Goal: Communication & Community: Answer question/provide support

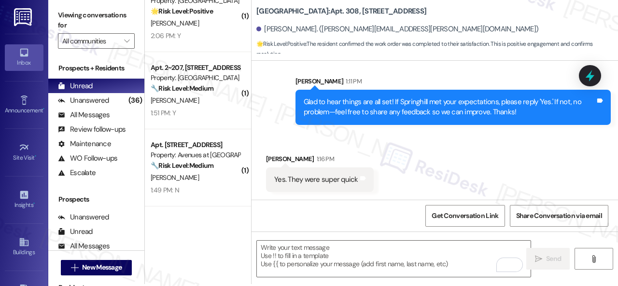
scroll to position [3, 0]
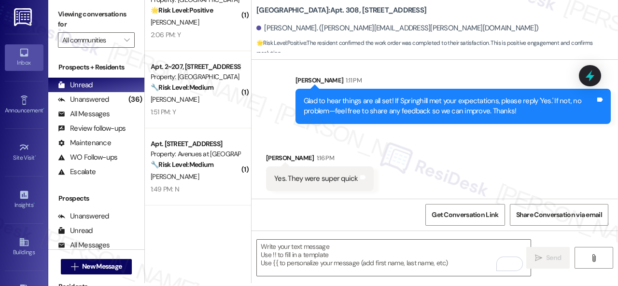
click at [307, 144] on div "Received via SMS Jacque Goscha 1:16 PM Yes. They were super quick Tags and notes" at bounding box center [435, 164] width 367 height 67
click at [312, 250] on textarea "To enrich screen reader interactions, please activate Accessibility in Grammarl…" at bounding box center [394, 258] width 274 height 36
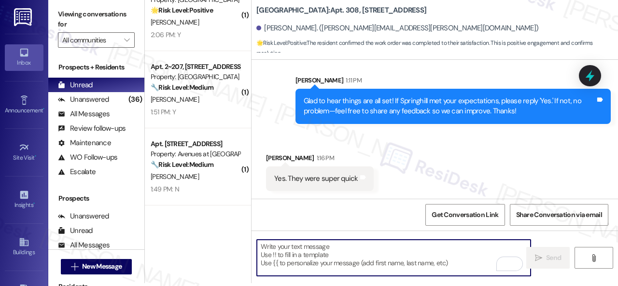
paste textarea "I'm glad you are satisfied with your home. Have you written a review for us bef…"
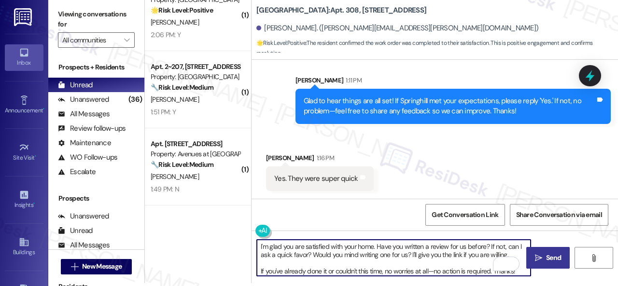
type textarea "I'm glad you are satisfied with your home. Have you written a review for us bef…"
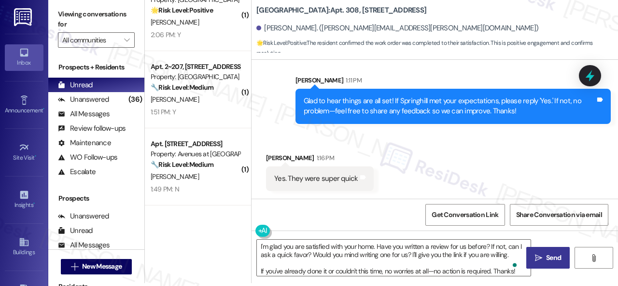
click at [535, 263] on span " Send" at bounding box center [548, 258] width 30 height 10
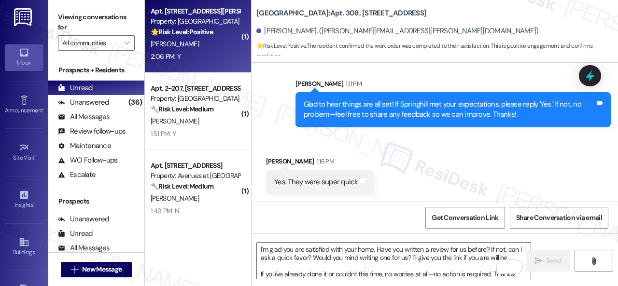
scroll to position [0, 0]
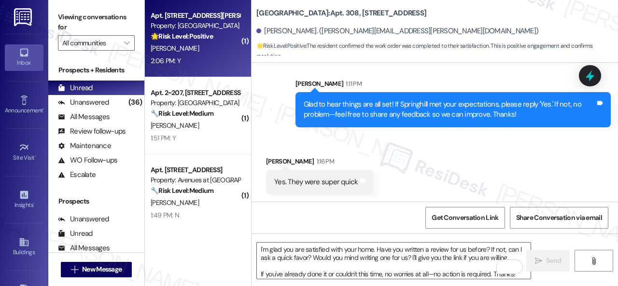
click at [213, 54] on div "J. Rutenber" at bounding box center [195, 49] width 91 height 12
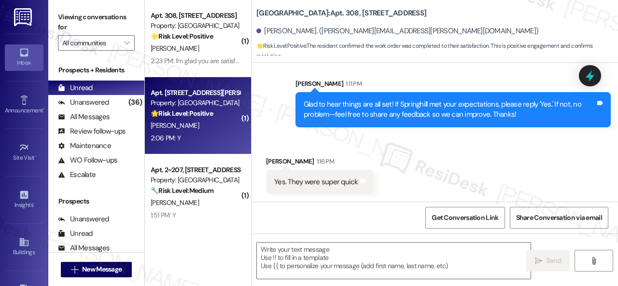
type textarea "Fetching suggested responses. Please feel free to read through the conversation…"
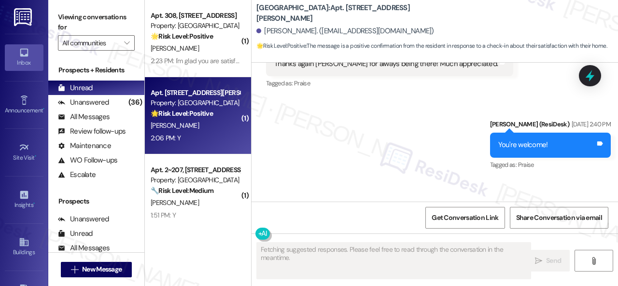
scroll to position [4444, 0]
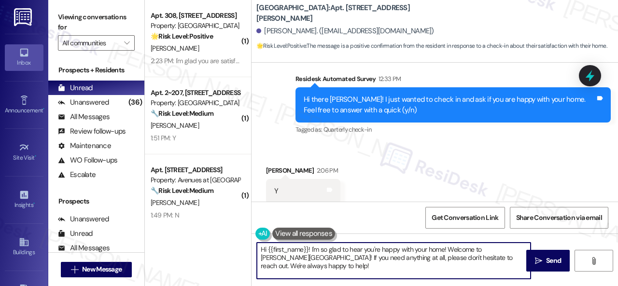
drag, startPoint x: 325, startPoint y: 268, endPoint x: 258, endPoint y: 252, distance: 68.7
click at [219, 243] on div "( 1 ) Apt. 308, 8755 W 121st Terrace Property: Springhill 🌟 Risk Level: Positiv…" at bounding box center [381, 143] width 473 height 286
paste textarea "I'm glad you are satisfied with your home. Have you written a review for us bef…"
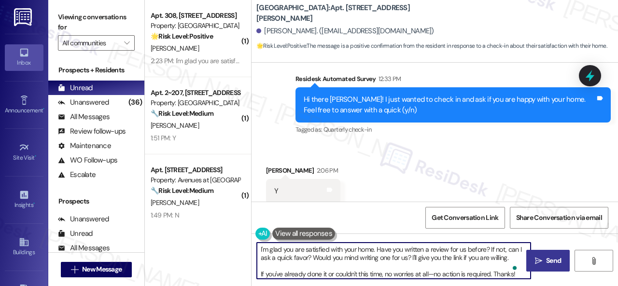
type textarea "I'm glad you are satisfied with your home. Have you written a review for us bef…"
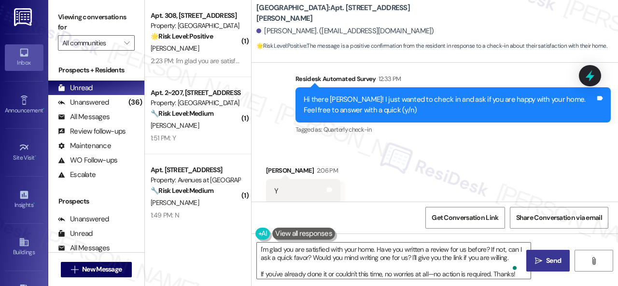
click at [549, 261] on span "Send" at bounding box center [553, 261] width 15 height 10
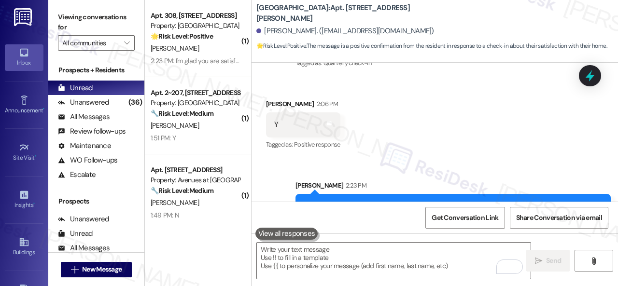
scroll to position [4543, 0]
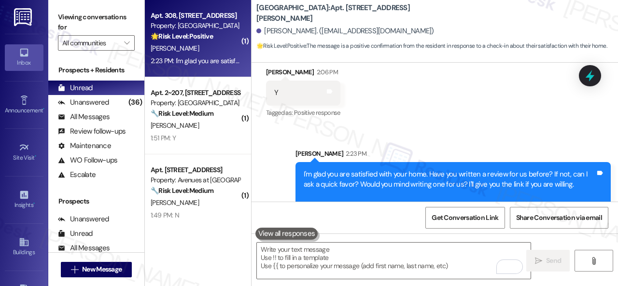
click at [205, 53] on div "J. Goscha" at bounding box center [195, 49] width 91 height 12
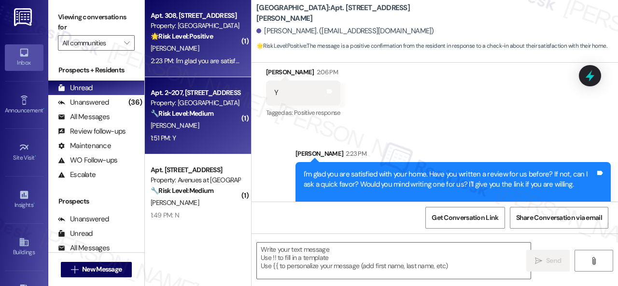
type textarea "Fetching suggested responses. Please feel free to read through the conversation…"
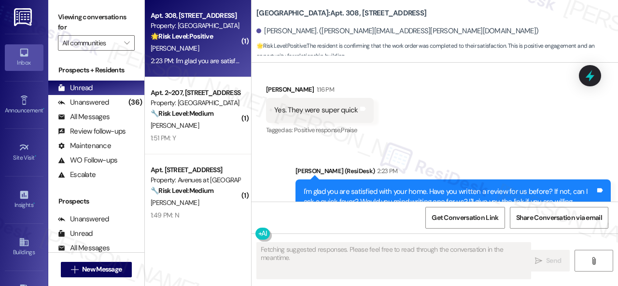
scroll to position [1185, 0]
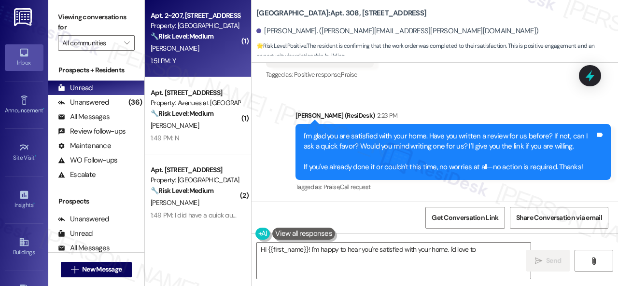
type textarea "Hi {{first_name}}! I'm happy to hear you're satisfied with your home. I'd love …"
click at [176, 55] on div "M. Blaser" at bounding box center [195, 49] width 91 height 12
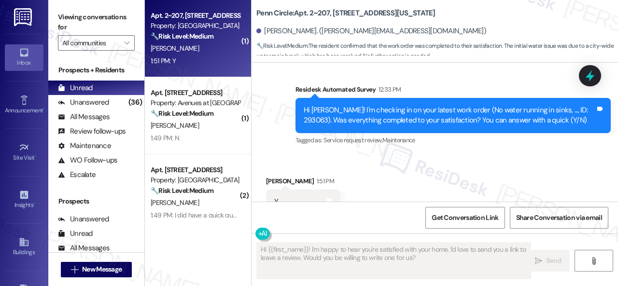
scroll to position [3189, 0]
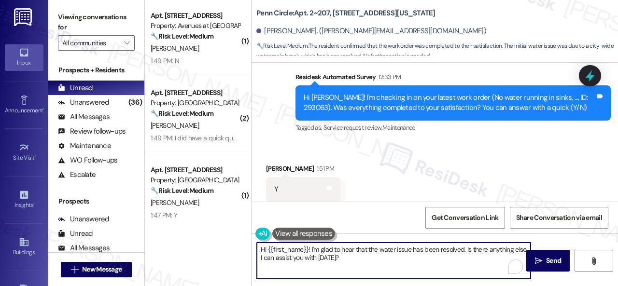
drag, startPoint x: 365, startPoint y: 261, endPoint x: 205, endPoint y: 219, distance: 165.4
click at [205, 219] on div "( 1 ) Apt. 1102, 12501 Broadway St Property: Avenues at Shadow Creek 🔧 Risk Lev…" at bounding box center [381, 143] width 473 height 286
paste textarea "Glad to hear things are all set! If {{property}} met your expectations, please …"
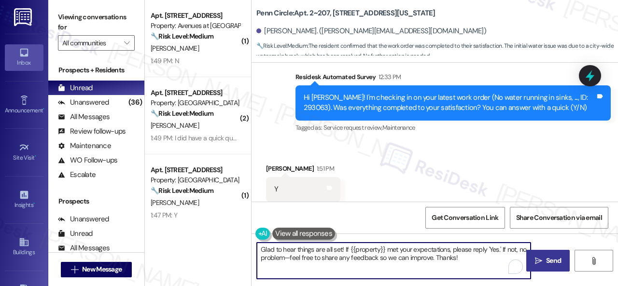
type textarea "Glad to hear things are all set! If {{property}} met your expectations, please …"
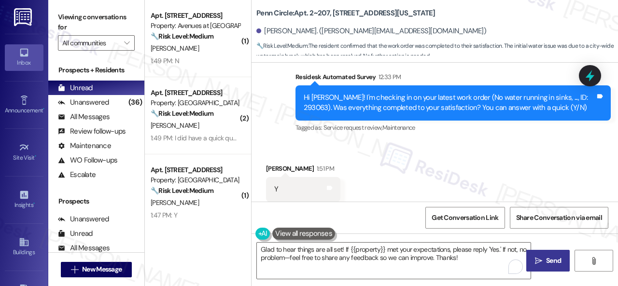
click at [544, 263] on span "Send" at bounding box center [553, 261] width 19 height 10
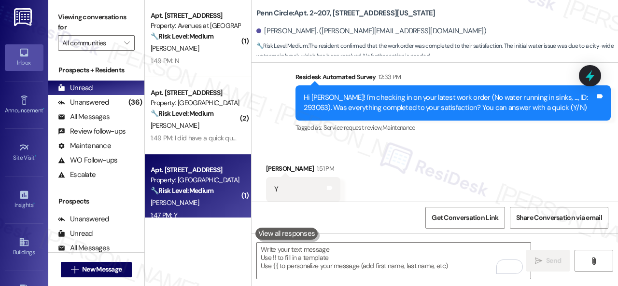
click at [191, 202] on div "P. Berman" at bounding box center [195, 203] width 91 height 12
type textarea "Fetching suggested responses. Please feel free to read through the conversation…"
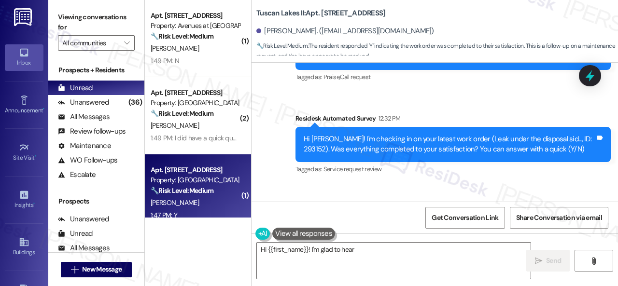
scroll to position [4172, 0]
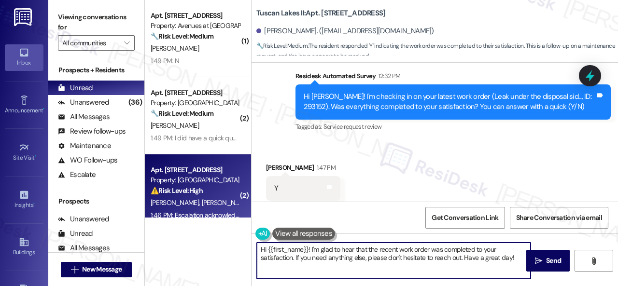
drag, startPoint x: 516, startPoint y: 259, endPoint x: 201, endPoint y: 177, distance: 325.0
click at [195, 177] on div "( 1 ) Apt. 1102, 12501 Broadway St Property: Avenues at Shadow Creek 🔧 Risk Lev…" at bounding box center [381, 143] width 473 height 286
paste textarea "Glad to hear things are all set! If {{property}} met your expectations, please …"
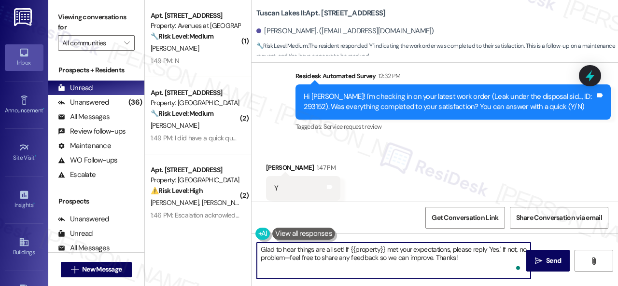
type textarea "Glad to hear things are all set! If {{property}} met your expectations, please …"
click at [551, 262] on span "Send" at bounding box center [553, 261] width 15 height 10
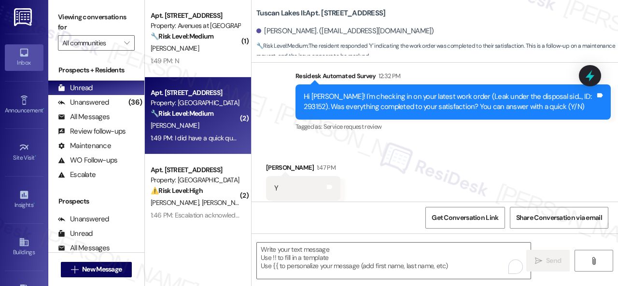
type textarea "Fetching suggested responses. Please feel free to read through the conversation…"
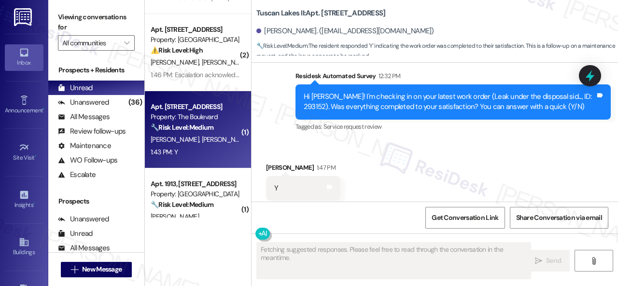
scroll to position [145, 0]
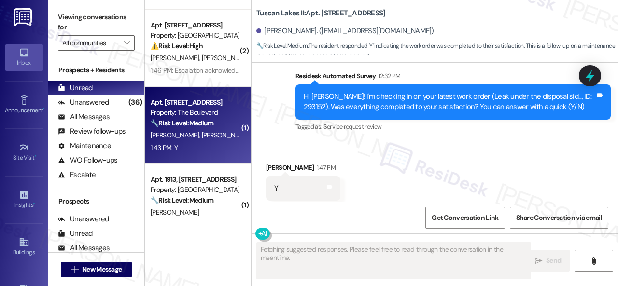
click at [197, 150] on div "1:43 PM: Y 1:43 PM: Y" at bounding box center [195, 148] width 91 height 12
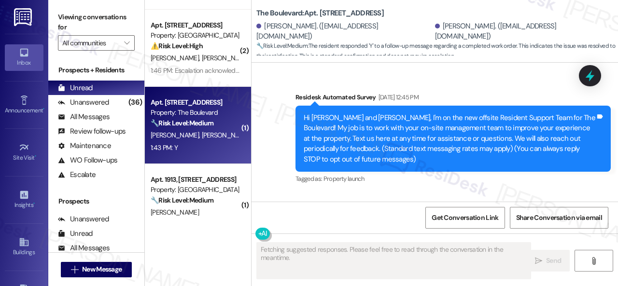
type textarea "Fetching suggested responses. Please feel free to read through the conversation…"
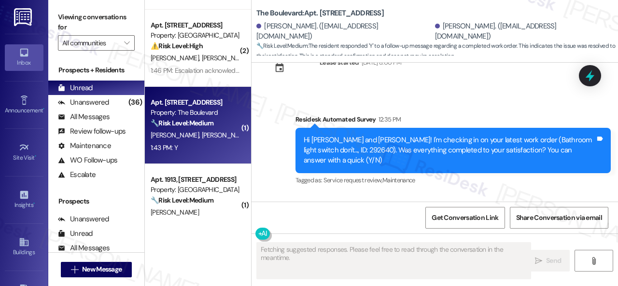
scroll to position [5152, 0]
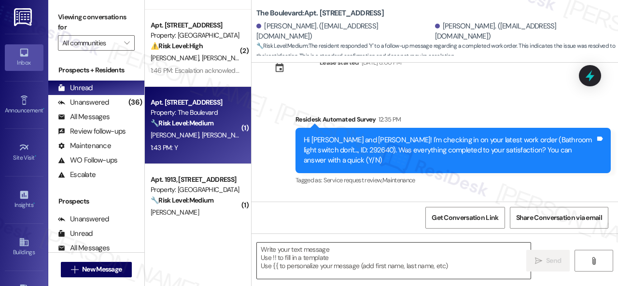
drag, startPoint x: 323, startPoint y: 252, endPoint x: 339, endPoint y: 252, distance: 16.4
click at [323, 252] on textarea at bounding box center [394, 261] width 274 height 36
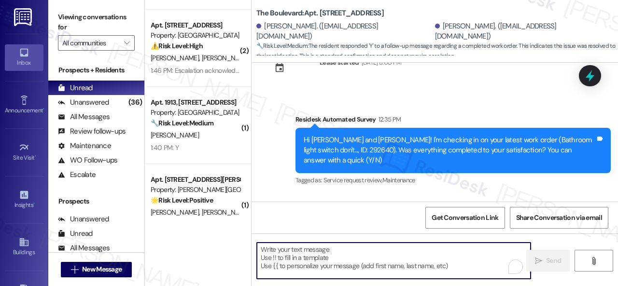
paste textarea "Glad to hear things are all set! If {{property}} met your expectations, please …"
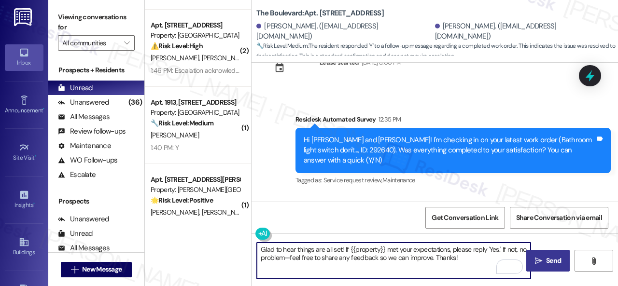
type textarea "Glad to hear things are all set! If {{property}} met your expectations, please …"
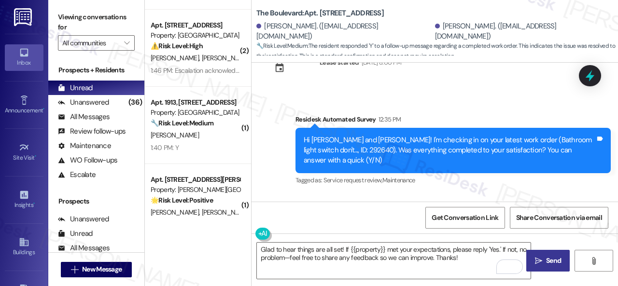
click at [546, 260] on span "Send" at bounding box center [553, 261] width 15 height 10
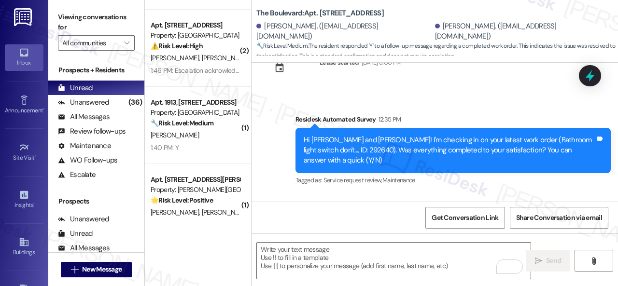
scroll to position [5151, 0]
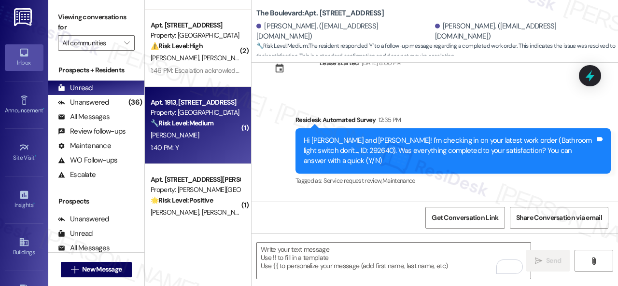
click at [213, 138] on div "T. Kim" at bounding box center [195, 135] width 91 height 12
type textarea "Fetching suggested responses. Please feel free to read through the conversation…"
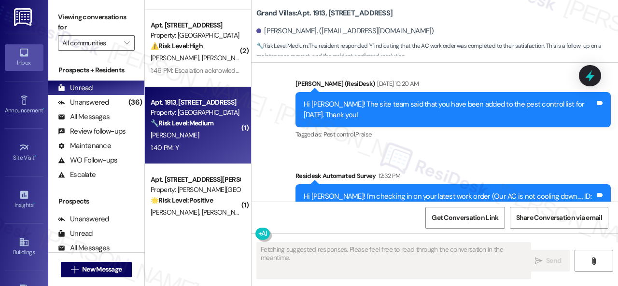
scroll to position [2117, 0]
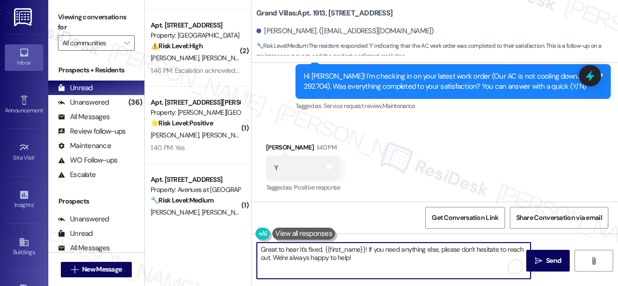
drag, startPoint x: 320, startPoint y: 258, endPoint x: 216, endPoint y: 240, distance: 105.1
click at [216, 240] on div "( 1 ) Apt. 1102, 12501 Broadway St Property: Avenues at Shadow Creek 🔧 Risk Lev…" at bounding box center [381, 143] width 473 height 286
paste textarea "lad to hear things are all set! If {{property}} met your expectations, please r…"
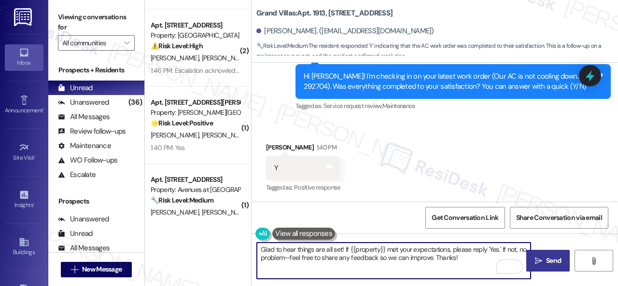
type textarea "Glad to hear things are all set! If {{property}} met your expectations, please …"
click at [551, 263] on span "Send" at bounding box center [553, 261] width 15 height 10
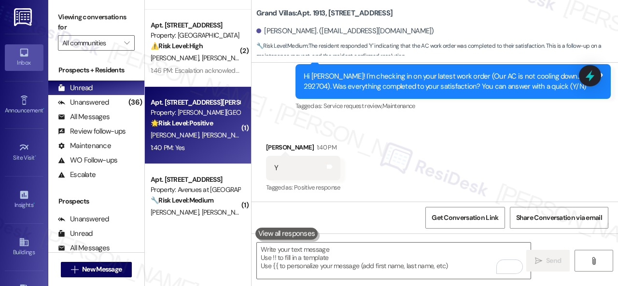
click at [204, 148] on div "1:40 PM: Yes 1:40 PM: Yes" at bounding box center [195, 148] width 91 height 12
type textarea "Fetching suggested responses. Please feel free to read through the conversation…"
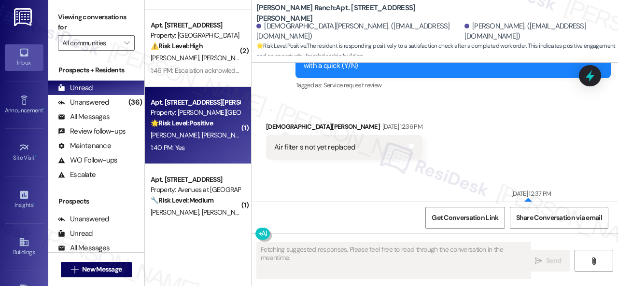
scroll to position [3318, 0]
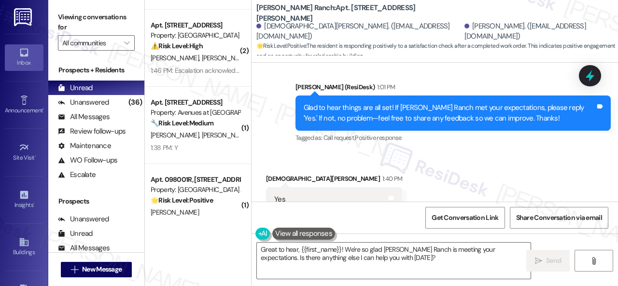
drag, startPoint x: 268, startPoint y: 109, endPoint x: 288, endPoint y: 180, distance: 74.0
click at [268, 109] on div "Sent via SMS Sarah (ResiDesk) 1:01 PM Glad to hear things are all set! If Craig…" at bounding box center [435, 106] width 367 height 92
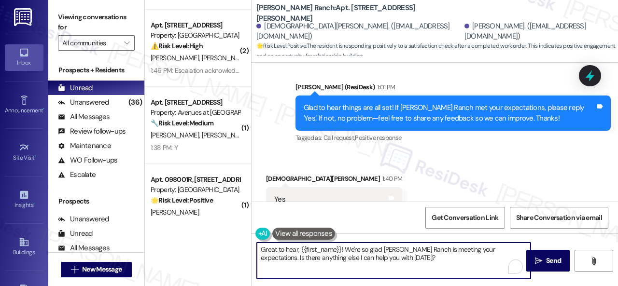
drag, startPoint x: 388, startPoint y: 259, endPoint x: 216, endPoint y: 228, distance: 174.7
click at [216, 228] on div "( 1 ) Apt. 1102, 12501 Broadway St Property: Avenues at Shadow Creek 🔧 Risk Lev…" at bounding box center [381, 143] width 473 height 286
paste textarea "I'm glad you are satisfied with your home. Have you written a review for us bef…"
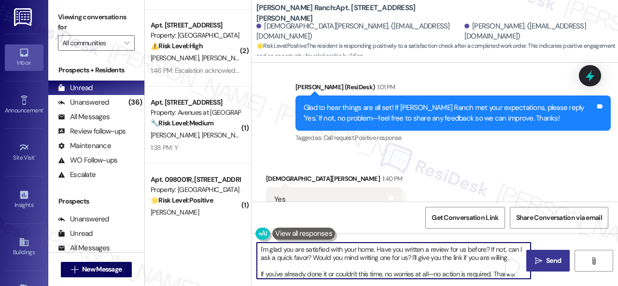
type textarea "I'm glad you are satisfied with your home. Have you written a review for us bef…"
click at [548, 262] on span "Send" at bounding box center [553, 261] width 15 height 10
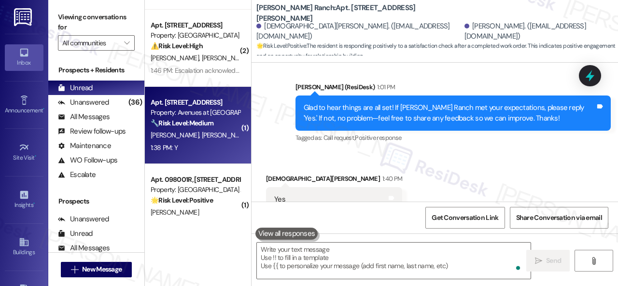
click at [198, 141] on div "R. Daniels A. Mendez" at bounding box center [195, 135] width 91 height 12
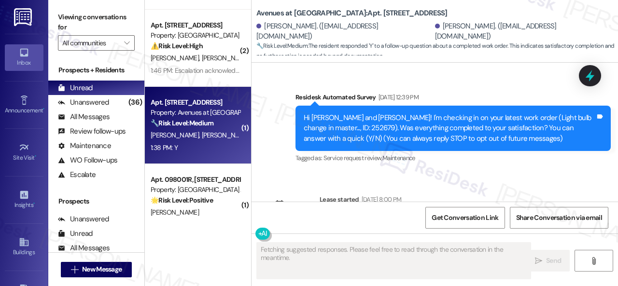
type textarea "Fetching suggested responses. Please feel free to read through the conversation…"
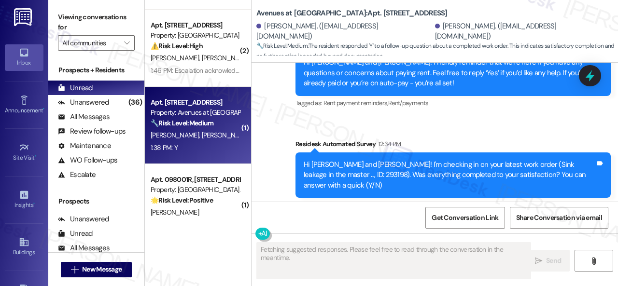
scroll to position [2554, 0]
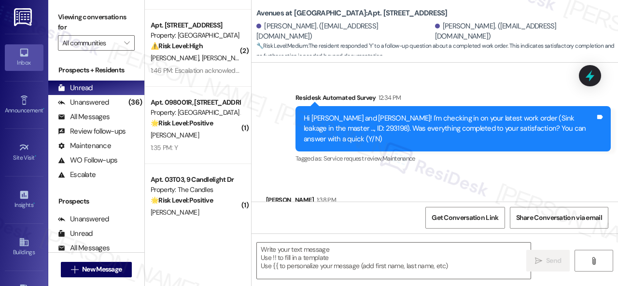
click at [298, 173] on div "Received via SMS Adriana Mendez 1:38 PM Y Tags and notes Tagged as: Positive re…" at bounding box center [435, 214] width 367 height 82
click at [316, 263] on textarea at bounding box center [394, 261] width 274 height 36
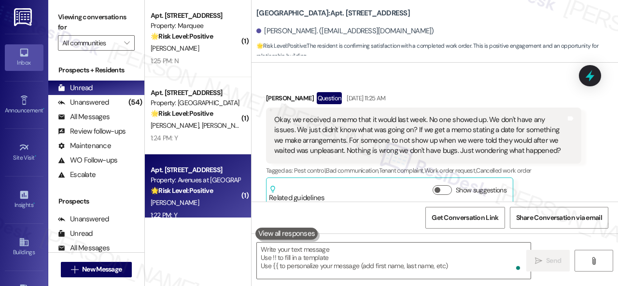
scroll to position [3583, 0]
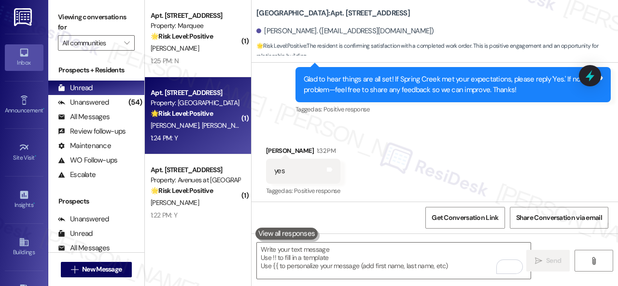
click at [221, 151] on div "Apt. 2103, 1805 S Egret Bay Blvd Property: Tuscan Lakes II 🌟 Risk Level: Positi…" at bounding box center [198, 115] width 106 height 77
type textarea "Fetching suggested responses. Please feel free to read through the conversation…"
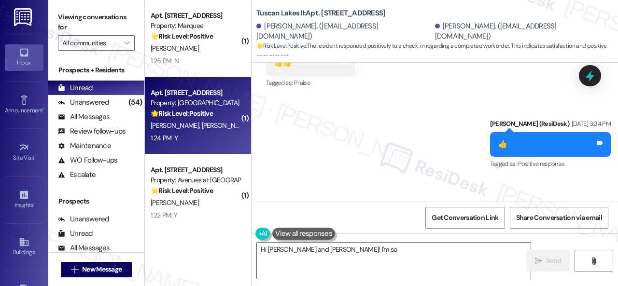
scroll to position [3618, 0]
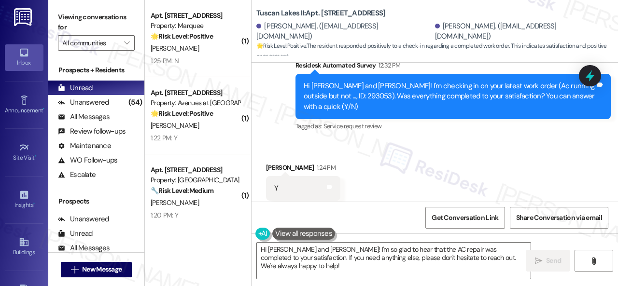
click at [291, 141] on div "Received via SMS Gayle Mcclain 1:24 PM Y Tags and notes Tagged as: Positive res…" at bounding box center [435, 182] width 367 height 82
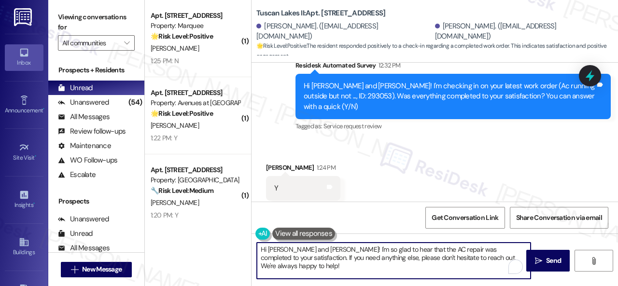
drag, startPoint x: 513, startPoint y: 261, endPoint x: 220, endPoint y: 236, distance: 293.3
click at [220, 236] on div "( 2 ) Apt. 501, 201 Courtright East Road Property: Overland Park ⚠️ Risk Level:…" at bounding box center [381, 143] width 473 height 286
paste textarea "Glad to hear things are all set! If {{property}} met your expectations, please …"
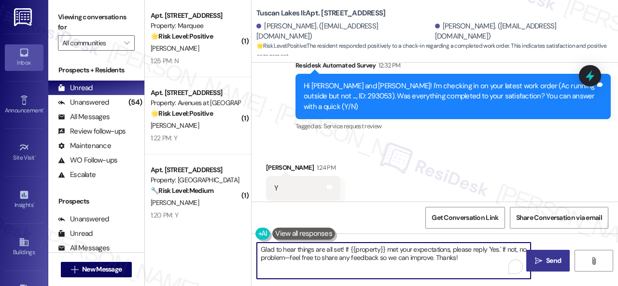
type textarea "Glad to hear things are all set! If {{property}} met your expectations, please …"
click at [544, 258] on span "Send" at bounding box center [553, 261] width 19 height 10
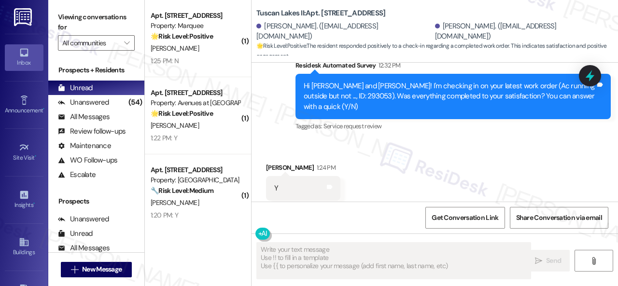
type textarea "Fetching suggested responses. Please feel free to read through the conversation…"
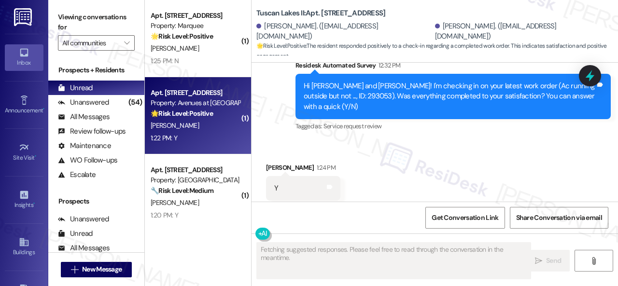
click at [217, 127] on div "A. Valentine" at bounding box center [195, 126] width 91 height 12
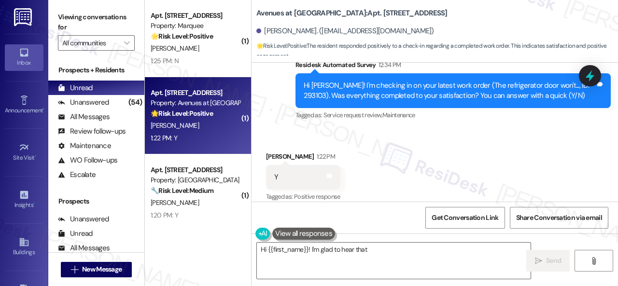
scroll to position [5706, 0]
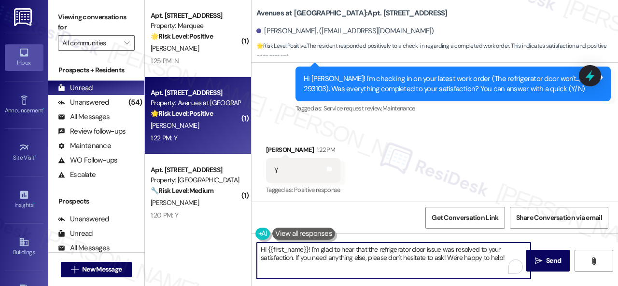
drag, startPoint x: 510, startPoint y: 258, endPoint x: 184, endPoint y: 237, distance: 326.7
click at [174, 237] on div "( 2 ) Apt. 501, 201 Courtright East Road Property: Overland Park ⚠️ Risk Level:…" at bounding box center [381, 143] width 473 height 286
paste textarea "Glad to hear things are all set! If {{property}} met your expectations, please …"
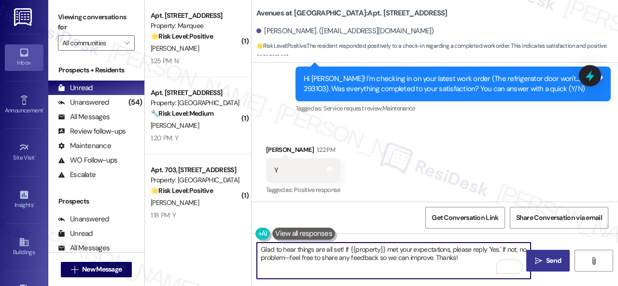
type textarea "Glad to hear things are all set! If {{property}} met your expectations, please …"
click at [544, 259] on span "Send" at bounding box center [553, 261] width 19 height 10
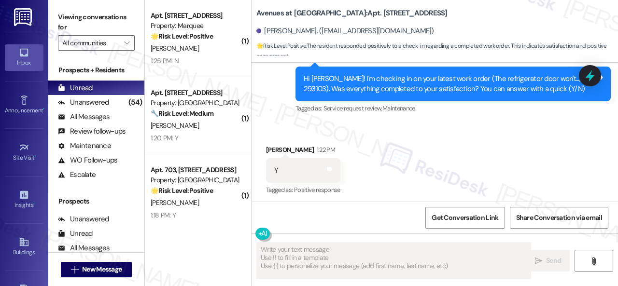
type textarea "Fetching suggested responses. Please feel free to read through the conversation…"
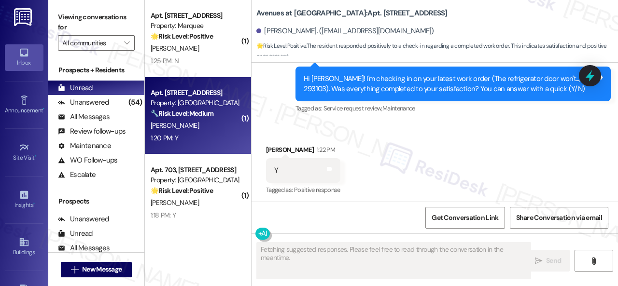
click at [195, 137] on div "1:20 PM: Y 1:20 PM: Y" at bounding box center [195, 138] width 91 height 12
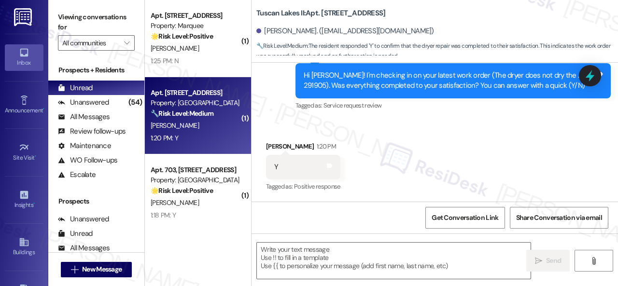
scroll to position [402, 0]
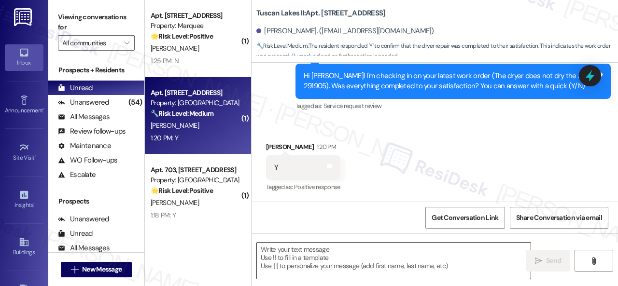
click at [350, 259] on textarea at bounding box center [394, 261] width 274 height 36
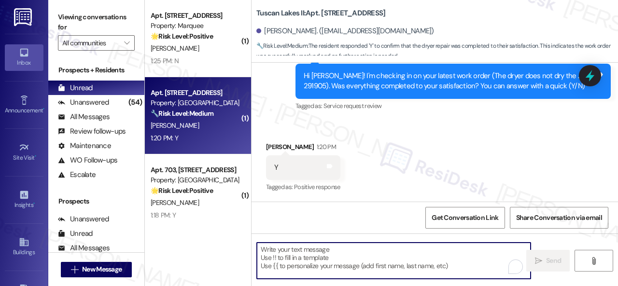
paste textarea "Glad to hear things are all set! If {{property}} met your expectations, please …"
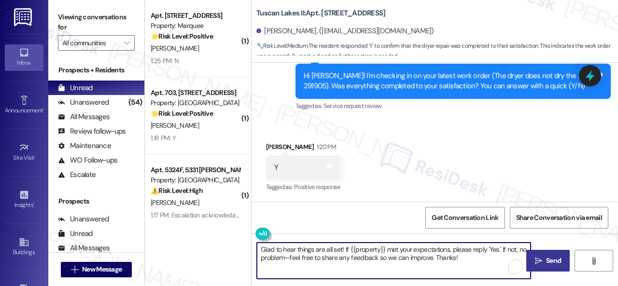
type textarea "Glad to hear things are all set! If {{property}} met your expectations, please …"
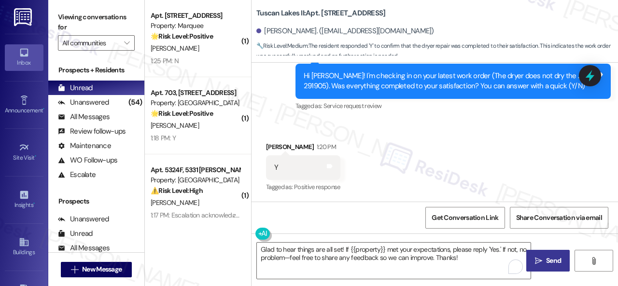
click at [548, 260] on span "Send" at bounding box center [553, 261] width 15 height 10
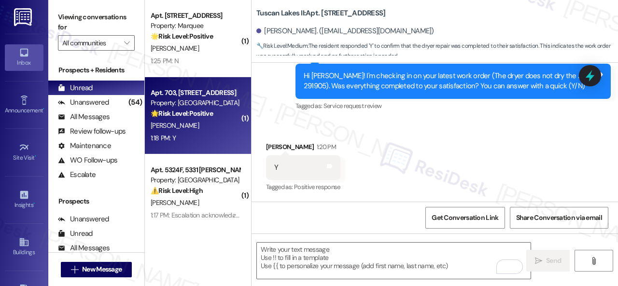
click at [214, 123] on div "G. Meikenhous" at bounding box center [195, 126] width 91 height 12
type textarea "Fetching suggested responses. Please feel free to read through the conversation…"
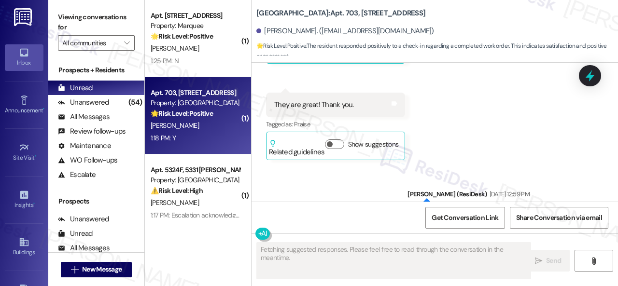
type textarea "Fetching suggested responses. Please feel free to read through the conversation…"
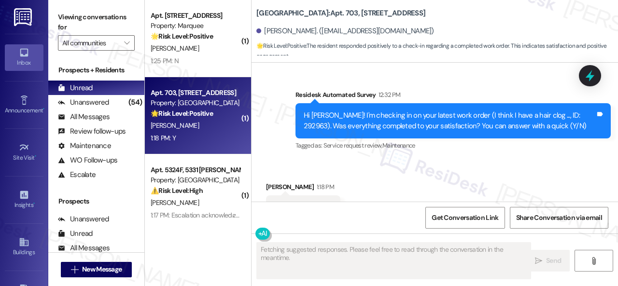
scroll to position [3623, 0]
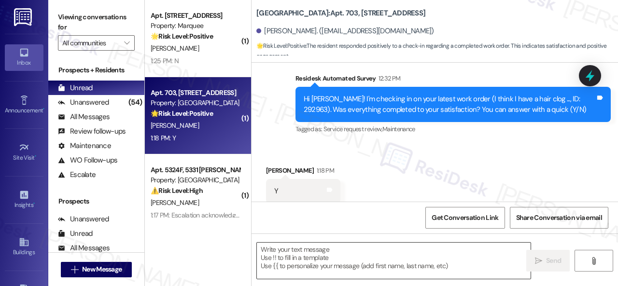
click at [323, 256] on textarea at bounding box center [394, 261] width 274 height 36
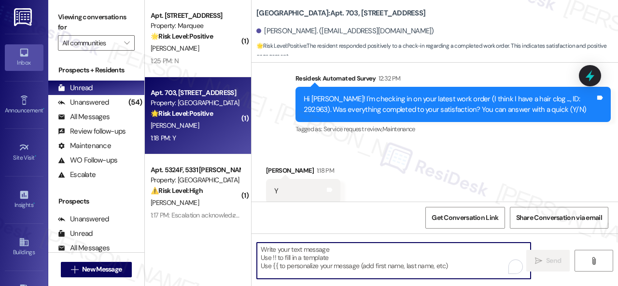
paste textarea "Glad to hear things are all set! If {{property}} met your expectations, please …"
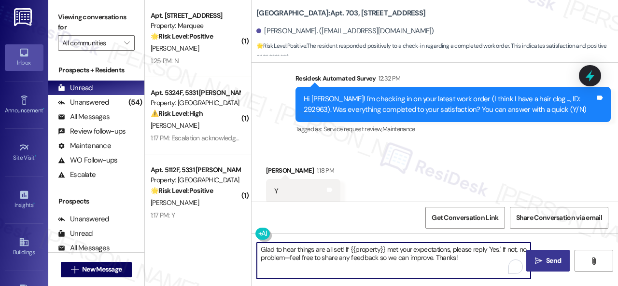
type textarea "Glad to hear things are all set! If {{property}} met your expectations, please …"
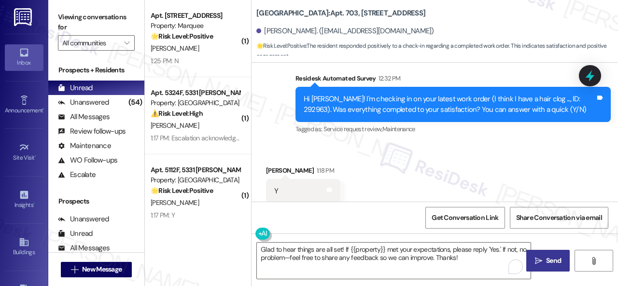
click at [553, 261] on span "Send" at bounding box center [553, 261] width 15 height 10
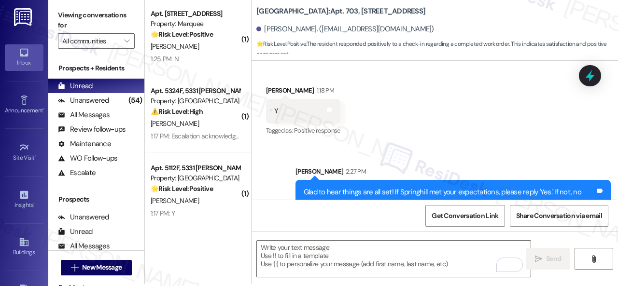
scroll to position [3, 0]
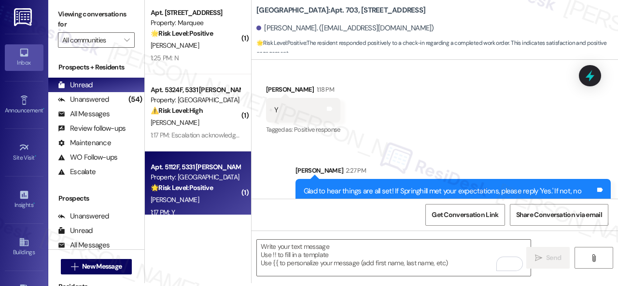
click at [195, 204] on div "D. Mcgrew" at bounding box center [195, 200] width 91 height 12
type textarea "Fetching suggested responses. Please feel free to read through the conversation…"
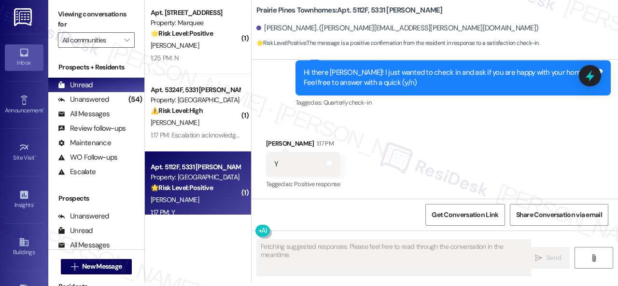
scroll to position [318, 0]
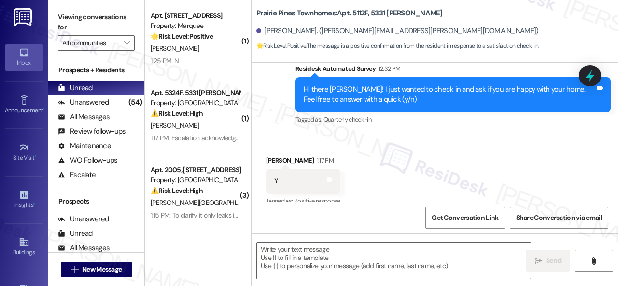
drag, startPoint x: 303, startPoint y: 136, endPoint x: 309, endPoint y: 154, distance: 18.8
click at [303, 136] on div "Received via SMS Dalena Mcgrew 1:17 PM Y Tags and notes Tagged as: Positive res…" at bounding box center [435, 175] width 367 height 82
click at [318, 262] on textarea at bounding box center [394, 261] width 274 height 36
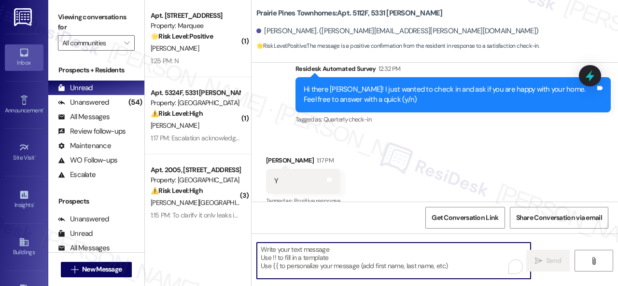
paste textarea "I'm glad you are satisfied with your home. Have you written a review for us bef…"
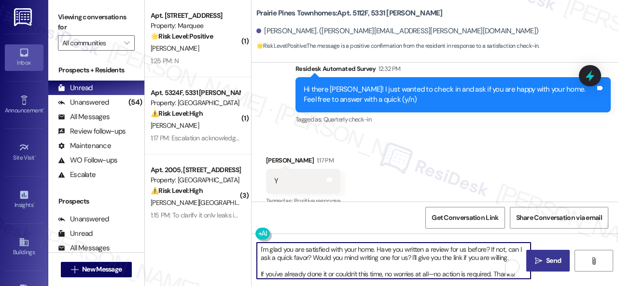
type textarea "I'm glad you are satisfied with your home. Have you written a review for us bef…"
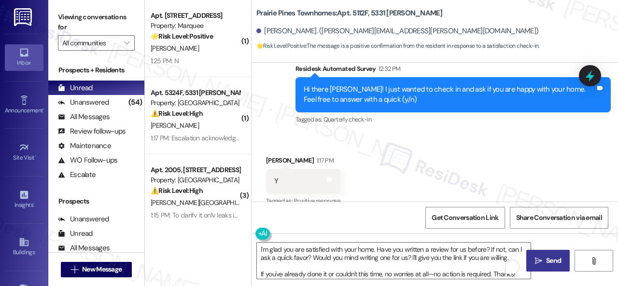
click at [533, 262] on span " Send" at bounding box center [548, 261] width 30 height 10
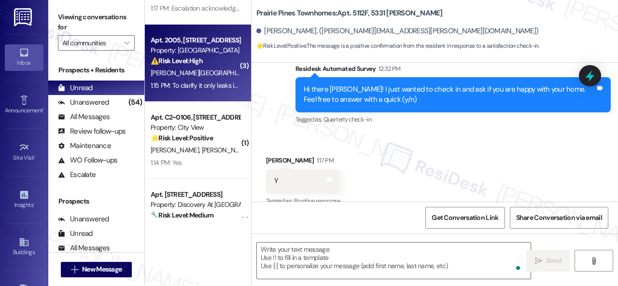
scroll to position [531, 0]
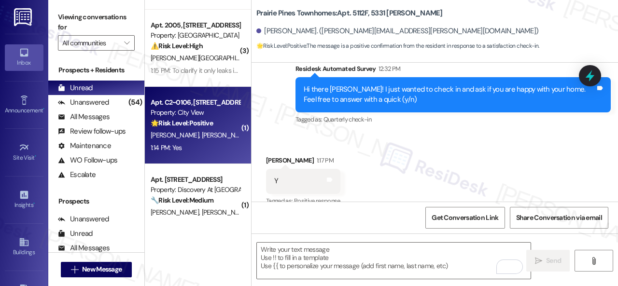
click at [227, 134] on div "V. Rodriguez F. Bueno" at bounding box center [195, 135] width 91 height 12
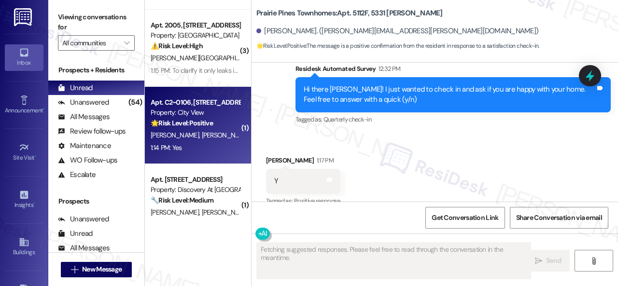
type textarea "Fetching suggested responses. Please feel free to read through the conversation…"
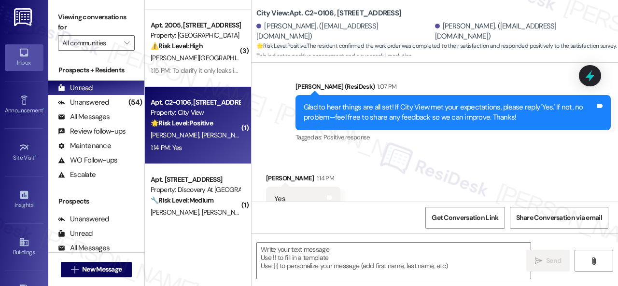
scroll to position [1415, 0]
click at [356, 260] on textarea at bounding box center [394, 261] width 274 height 36
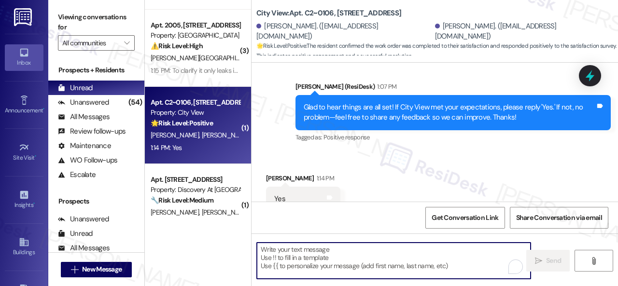
paste textarea "I'm glad you are satisfied with your home. Have you written a review for us bef…"
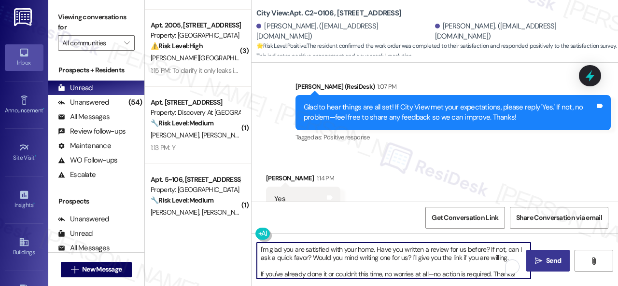
type textarea "I'm glad you are satisfied with your home. Have you written a review for us bef…"
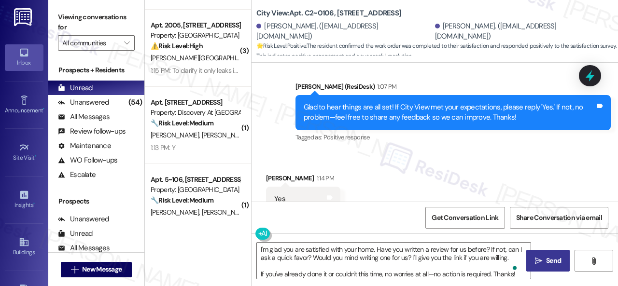
click at [540, 262] on span " Send" at bounding box center [548, 261] width 30 height 10
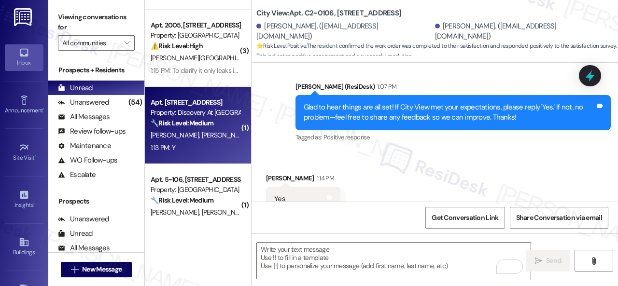
click at [203, 140] on div "L. Walter D. Decuir" at bounding box center [195, 135] width 91 height 12
type textarea "Fetching suggested responses. Please feel free to read through the conversation…"
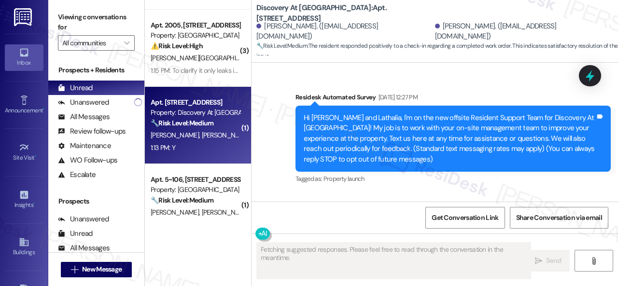
type textarea "Fetching suggested responses. Please feel free to read through the conversation…"
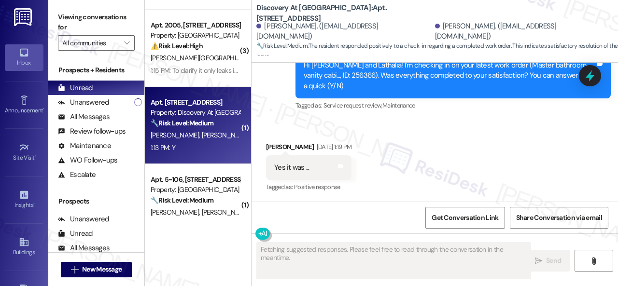
scroll to position [3346, 0]
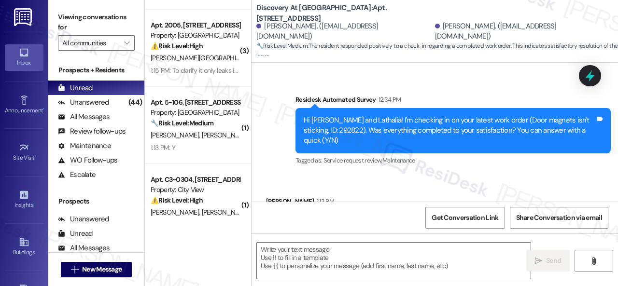
drag, startPoint x: 274, startPoint y: 94, endPoint x: 276, endPoint y: 99, distance: 5.7
click at [342, 259] on textarea at bounding box center [394, 261] width 274 height 36
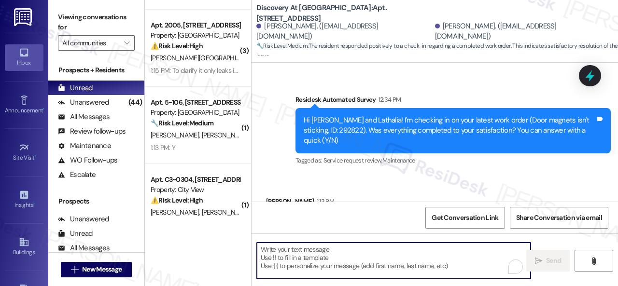
paste textarea "Glad to hear things are all set! If {{property}} met your expectations, please …"
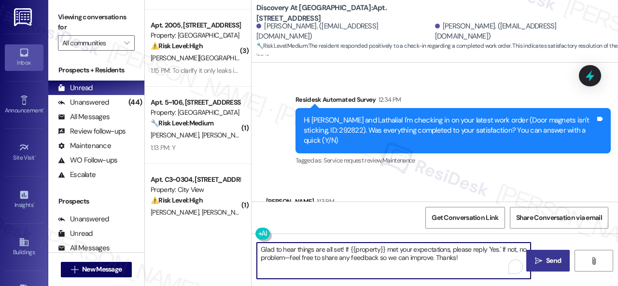
type textarea "Glad to hear things are all set! If {{property}} met your expectations, please …"
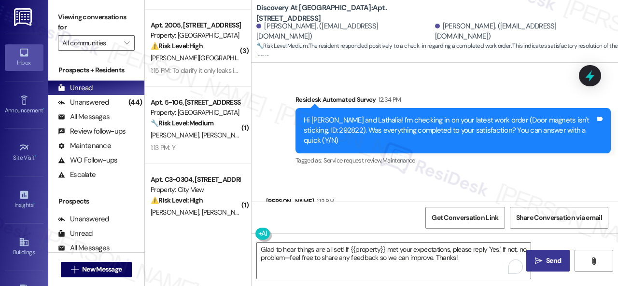
click at [554, 266] on span "Send" at bounding box center [553, 261] width 15 height 10
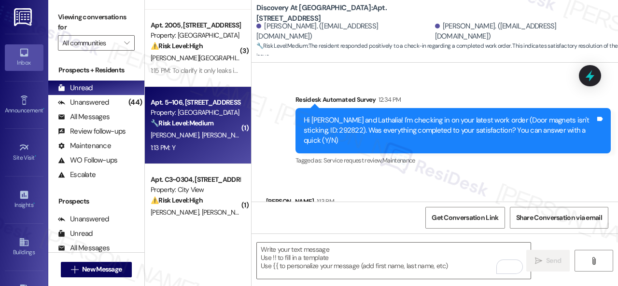
click at [216, 139] on div "K. Finkler S. Norris" at bounding box center [195, 135] width 91 height 12
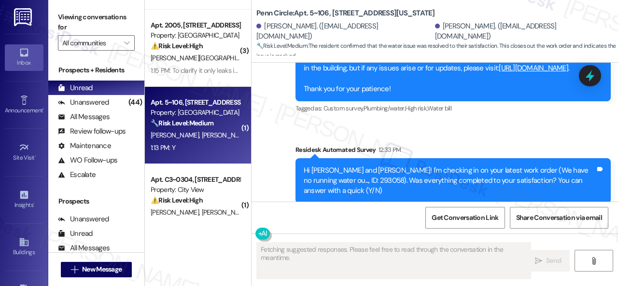
scroll to position [2346, 0]
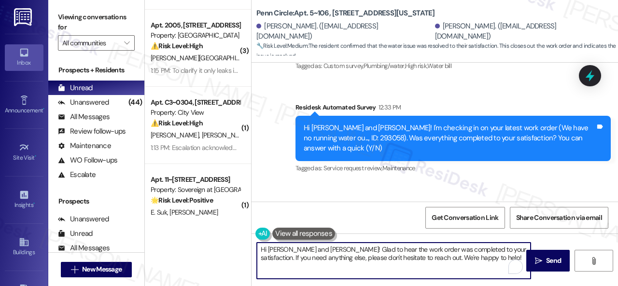
drag, startPoint x: 483, startPoint y: 258, endPoint x: 228, endPoint y: 223, distance: 257.1
click at [228, 223] on div "( 2 ) Apt. 4484ML, 4460 Mountain Laurel Road Property: The Greyson 🔧 Risk Level…" at bounding box center [381, 143] width 473 height 286
paste textarea "Glad to hear things are all set! If {{property}} met your expectations, please …"
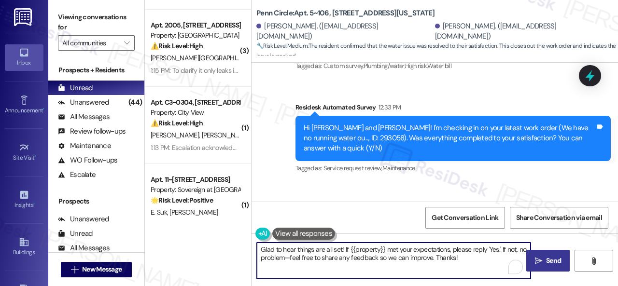
type textarea "Glad to hear things are all set! If {{property}} met your expectations, please …"
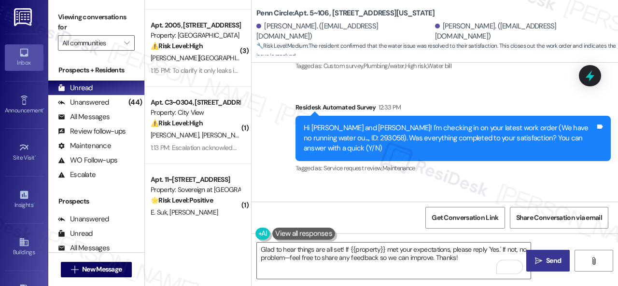
click at [546, 260] on span "Send" at bounding box center [553, 261] width 15 height 10
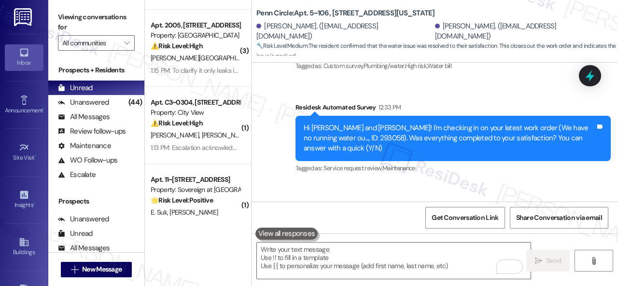
scroll to position [628, 0]
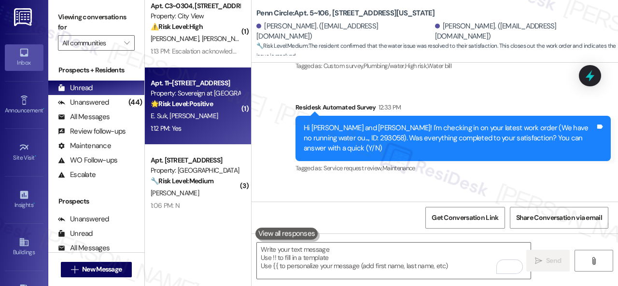
click at [211, 128] on div "1:12 PM: Yes 1:12 PM: Yes" at bounding box center [195, 129] width 91 height 12
type textarea "Fetching suggested responses. Please feel free to read through the conversation…"
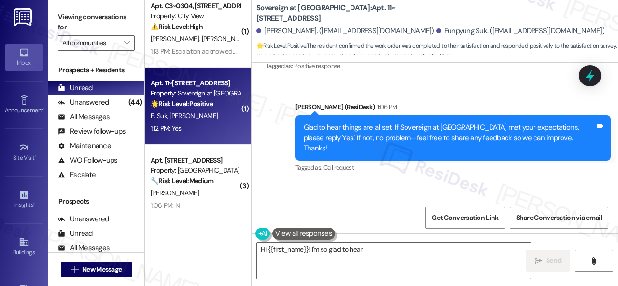
scroll to position [1802, 0]
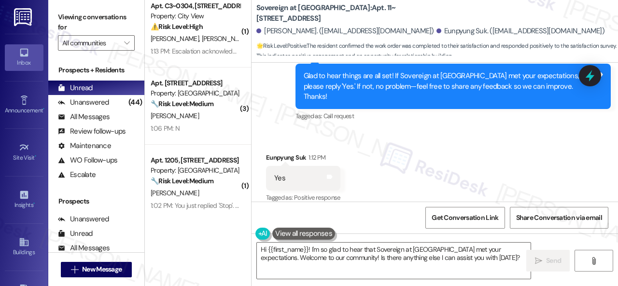
click at [294, 119] on div "Sent via SMS Sarah (ResiDesk) 1:06 PM Glad to hear things are all set! If Sover…" at bounding box center [453, 87] width 330 height 88
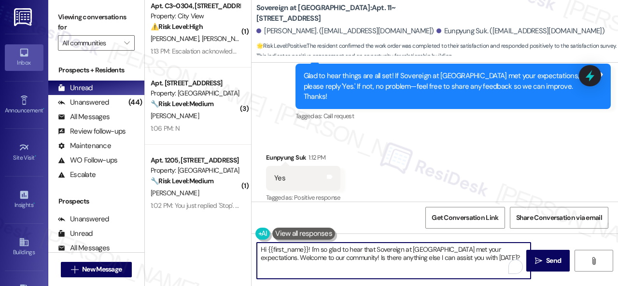
drag, startPoint x: 462, startPoint y: 258, endPoint x: 202, endPoint y: 218, distance: 263.0
click at [201, 218] on div "( 1 ) Apt. 5324F, 5331 Findley Property: Prairie Pines Townhomes ⚠️ Risk Level:…" at bounding box center [381, 143] width 473 height 286
paste textarea "I'm glad you are satisfied with your home. Have you written a review for us bef…"
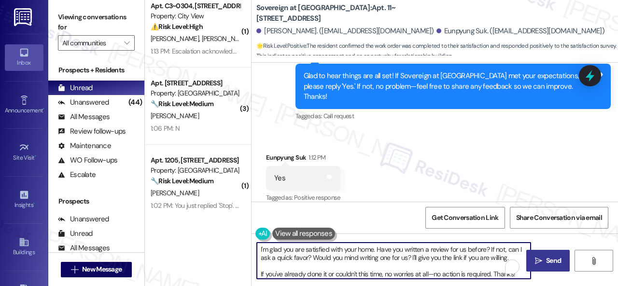
type textarea "I'm glad you are satisfied with your home. Have you written a review for us bef…"
click at [535, 260] on icon "" at bounding box center [538, 261] width 7 height 8
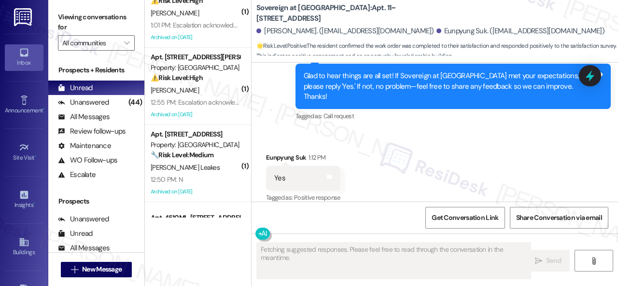
scroll to position [966, 0]
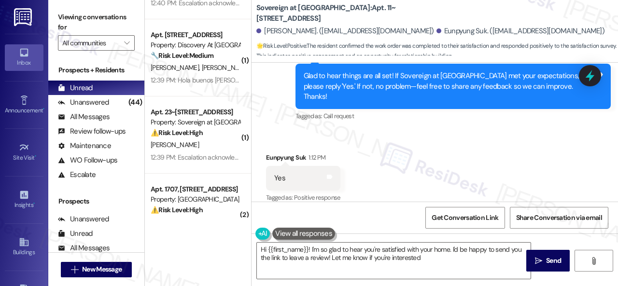
type textarea "Hi {{first_name}}! I'm so glad to hear you're satisfied with your home. I'd be …"
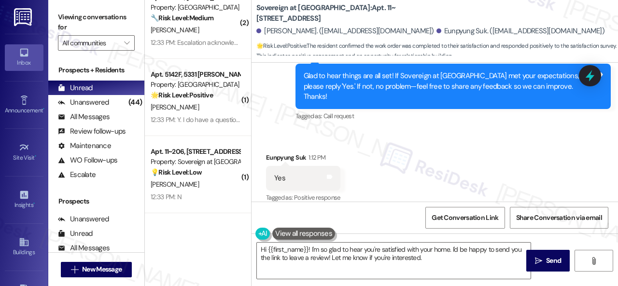
scroll to position [2415, 0]
click at [254, 199] on div "Received via SMS Eunpyung Suk 1:12 PM Yes Tags and notes Tagged as: Positive re…" at bounding box center [435, 172] width 367 height 82
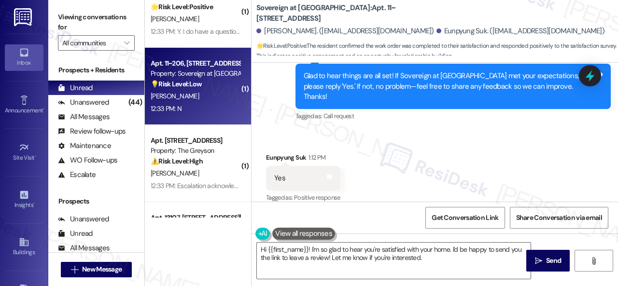
scroll to position [2564, 0]
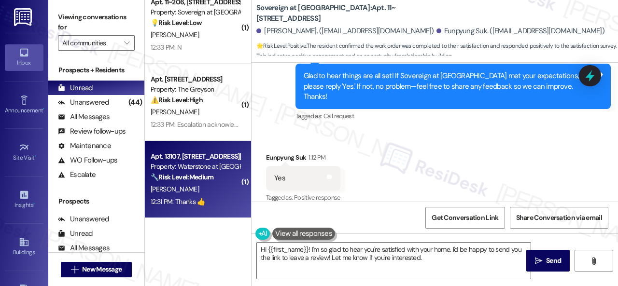
click at [218, 183] on div "Apt. 13107, 6855 S Mason Rd Property: Waterstone at Cinco Ranch 🔧 Risk Level: M…" at bounding box center [195, 167] width 91 height 33
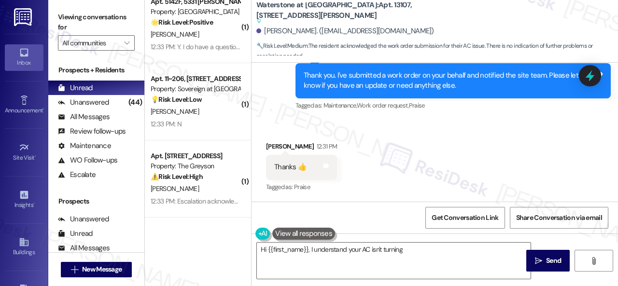
scroll to position [2487, 0]
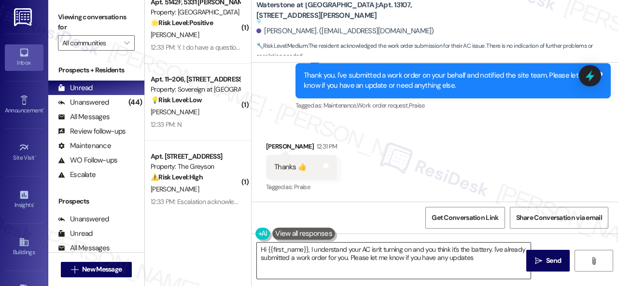
type textarea "Hi {{first_name}}, I understand your AC isn't turning on and you think it's the…"
drag, startPoint x: 498, startPoint y: 257, endPoint x: 65, endPoint y: 161, distance: 443.5
click at [85, 170] on div "Viewing conversations for All communities  Prospects + Residents Unread (0) Un…" at bounding box center [333, 143] width 570 height 286
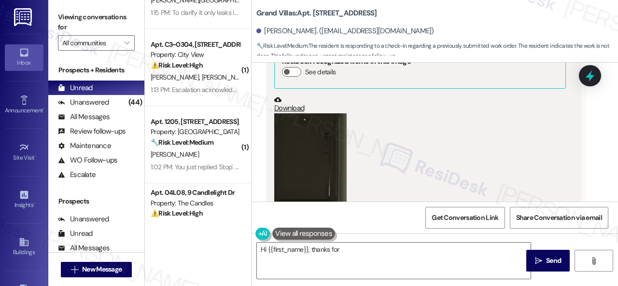
scroll to position [338, 0]
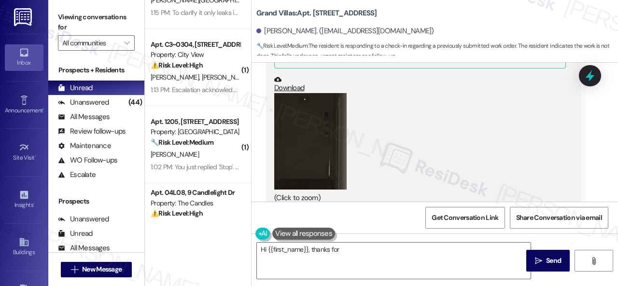
click at [304, 141] on button "Zoom image" at bounding box center [310, 141] width 72 height 97
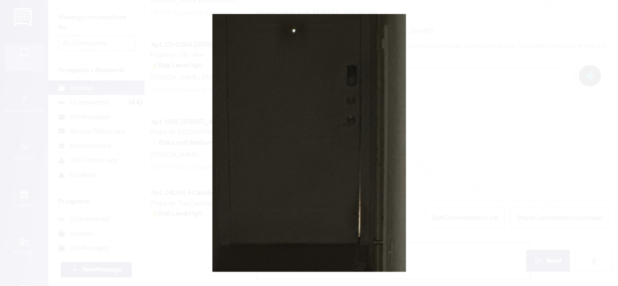
click at [329, 141] on button "Unzoom image" at bounding box center [309, 143] width 618 height 286
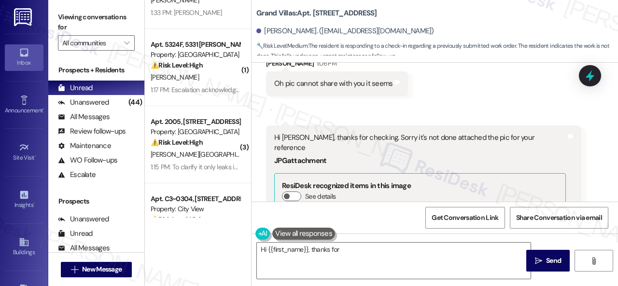
scroll to position [97, 0]
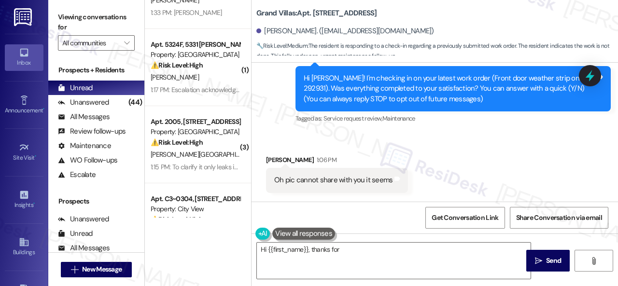
click at [288, 128] on div "Survey, sent via SMS Residesk Automated Survey 12:32 PM Hi Sruthi! I'm checking…" at bounding box center [453, 89] width 330 height 88
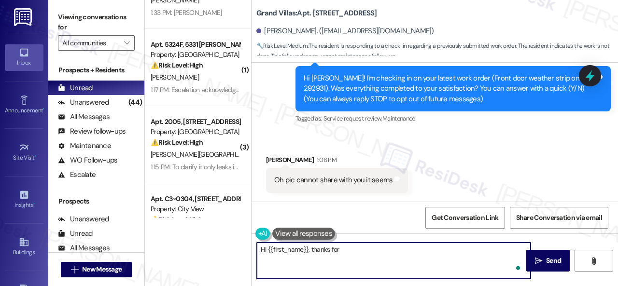
scroll to position [3, 0]
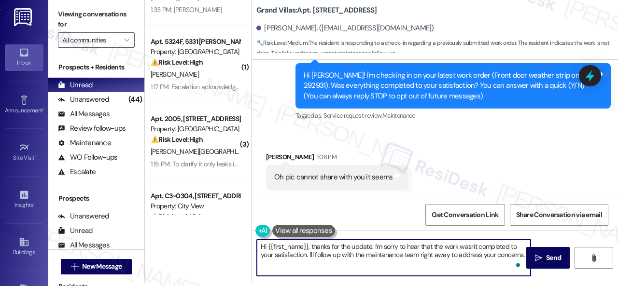
drag, startPoint x: 261, startPoint y: 249, endPoint x: 618, endPoint y: 305, distance: 360.9
click at [618, 286] on html "Inbox Go to Inbox Announcement • Send A Text Announcement Site Visit • Go to Si…" at bounding box center [309, 143] width 618 height 286
paste textarea "I'm sorry to hear the issue hasn't been resolved yet. We apologize for the dela…"
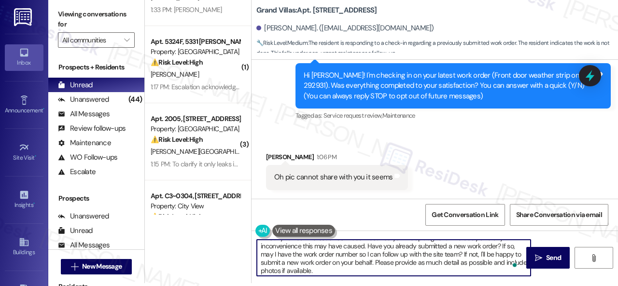
scroll to position [0, 0]
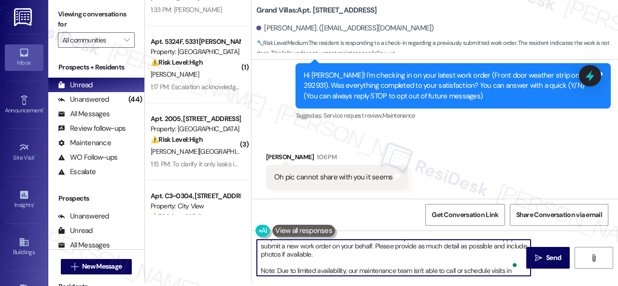
drag, startPoint x: 489, startPoint y: 245, endPoint x: 491, endPoint y: 256, distance: 10.8
click at [491, 256] on textarea "I'm sorry to hear the issue hasn't been resolved yet. We apologize for the dela…" at bounding box center [394, 258] width 274 height 36
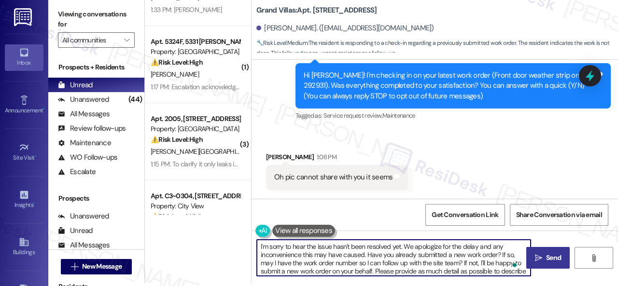
type textarea "I'm sorry to hear the issue hasn't been resolved yet. We apologize for the dela…"
click at [546, 258] on span "Send" at bounding box center [553, 258] width 15 height 10
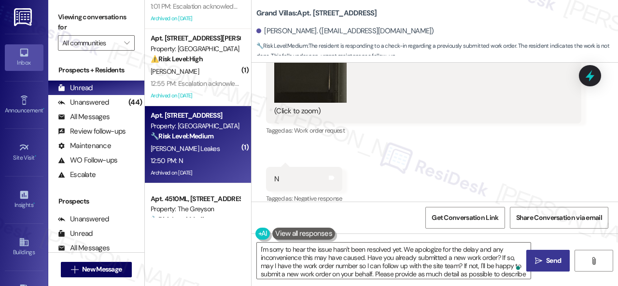
click at [217, 157] on div "12:50 PM: N 12:50 PM: N" at bounding box center [195, 161] width 91 height 12
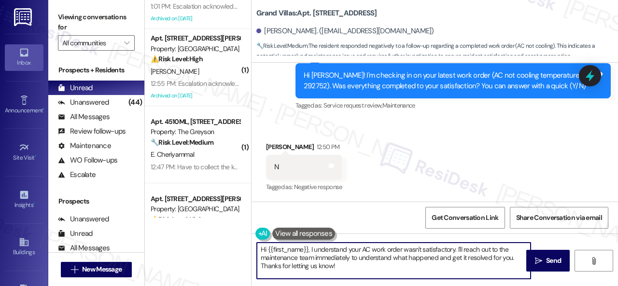
drag, startPoint x: 344, startPoint y: 267, endPoint x: 219, endPoint y: 237, distance: 128.5
click at [218, 237] on div "( 1 ) Apt. C3~0304, 2600 Cityview Drive Property: City View ⚠️ Risk Level: High…" at bounding box center [381, 143] width 473 height 286
paste textarea "I'm sorry that the work order wasn't completed to your satisfaction. Can you pl…"
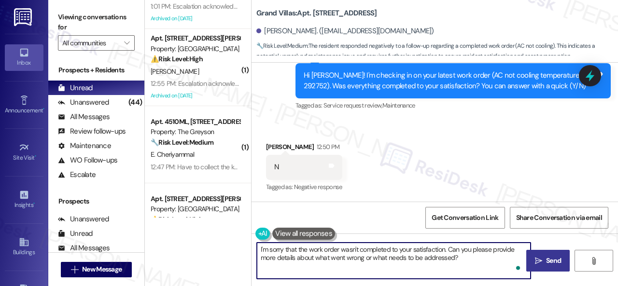
type textarea "I'm sorry that the work order wasn't completed to your satisfaction. Can you pl…"
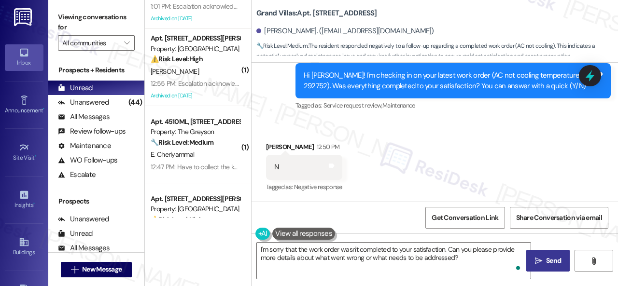
click at [535, 263] on icon "" at bounding box center [538, 261] width 7 height 8
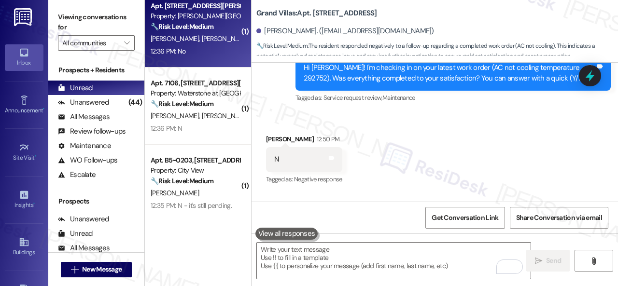
click at [208, 51] on div "12:36 PM: No 12:36 PM: No" at bounding box center [195, 51] width 91 height 12
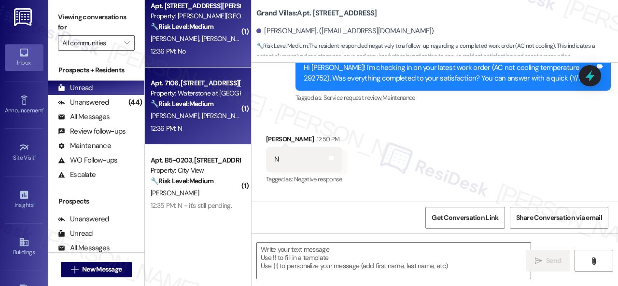
type textarea "Fetching suggested responses. Please feel free to read through the conversation…"
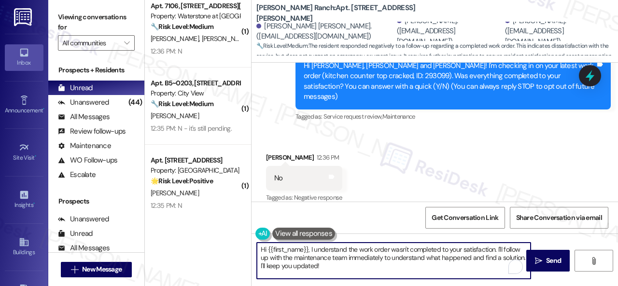
drag, startPoint x: 363, startPoint y: 268, endPoint x: 238, endPoint y: 237, distance: 128.9
click at [230, 238] on div "( 1 ) Apt. 4457ES, 4460 Mountain Laurel Road Property: The Greyson ⚠️ Risk Leve…" at bounding box center [381, 143] width 473 height 286
paste textarea "I'm sorry that the work order wasn't completed to your satisfaction. Can you pl…"
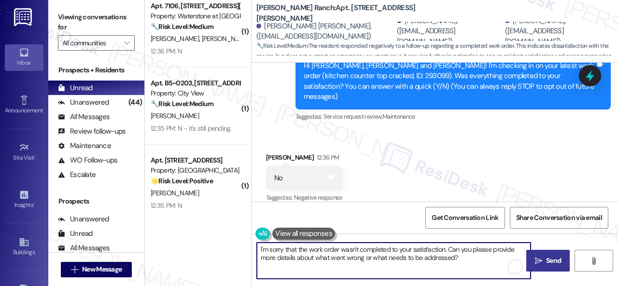
click at [546, 261] on span "Send" at bounding box center [553, 261] width 15 height 10
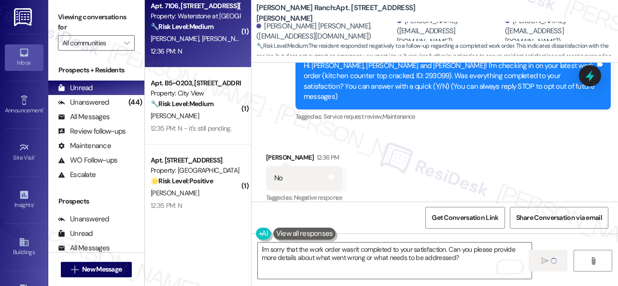
type textarea "Fetching suggested responses. Please feel free to read through the conversation…"
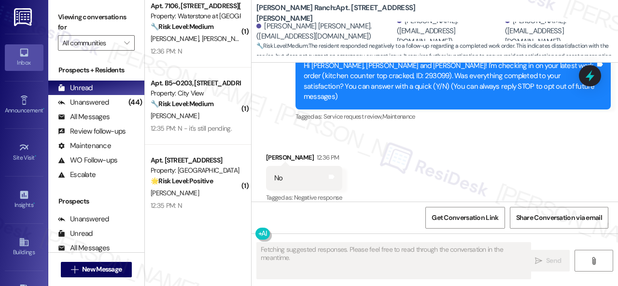
click at [212, 54] on div "12:36 PM: N 12:36 PM: N" at bounding box center [195, 51] width 91 height 12
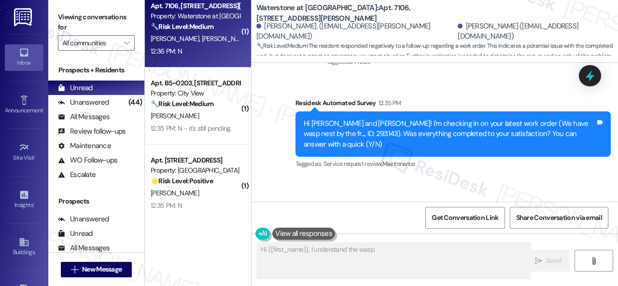
scroll to position [826, 0]
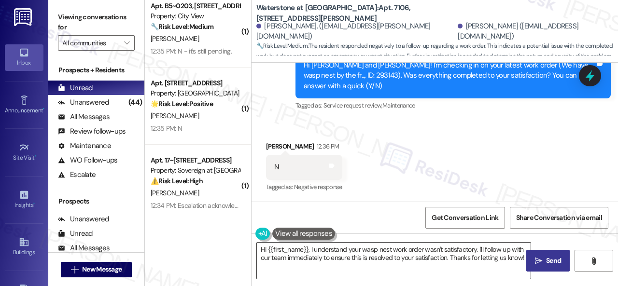
click at [401, 264] on textarea "Hi {{first_name}}, I understand your wasp nest work order wasn't satisfactory. …" at bounding box center [394, 261] width 274 height 36
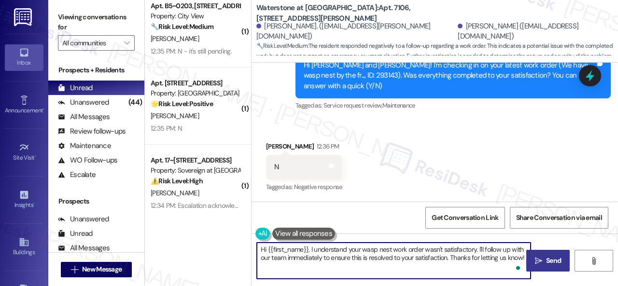
paste textarea "I'm sorry that the work order wasn't completed to your satisfaction. Can you pl…"
type textarea "I'm sorry that the work order wasn't completed to your satisfaction. Can you pl…"
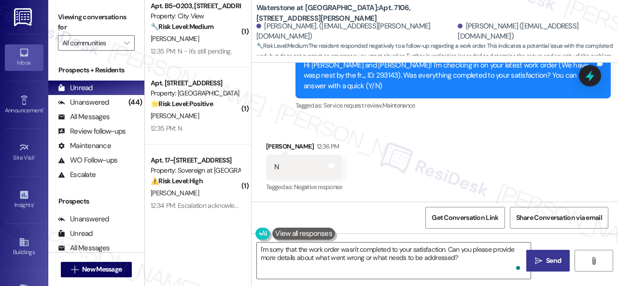
click at [546, 261] on span "Send" at bounding box center [553, 261] width 15 height 10
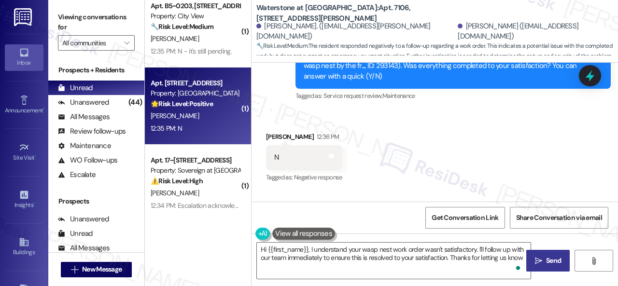
type textarea "Hi {{first_name}}, I understand your wasp nest work order wasn't satisfactory. …"
click at [218, 128] on div "12:35 PM: N 12:35 PM: N" at bounding box center [195, 129] width 91 height 12
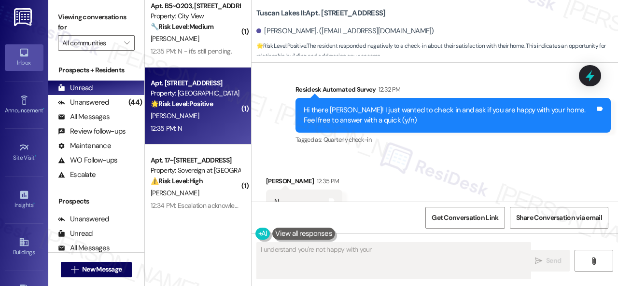
scroll to position [1952, 0]
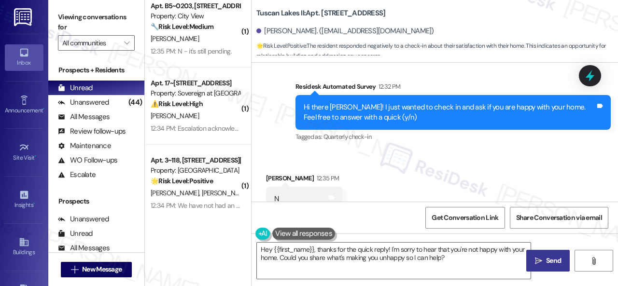
click at [269, 166] on div "Received via SMS Keith Ferrin 12:35 PM N Tags and notes Tagged as: Negative res…" at bounding box center [304, 199] width 91 height 67
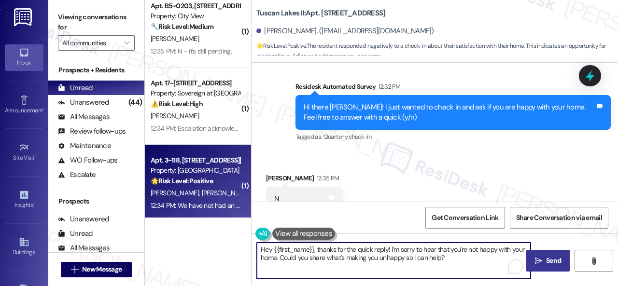
drag, startPoint x: 461, startPoint y: 256, endPoint x: 229, endPoint y: 209, distance: 236.7
click at [215, 209] on div "( 1 ) Apt. 4457ES, 4460 Mountain Laurel Road Property: The Greyson ⚠️ Risk Leve…" at bounding box center [381, 143] width 473 height 286
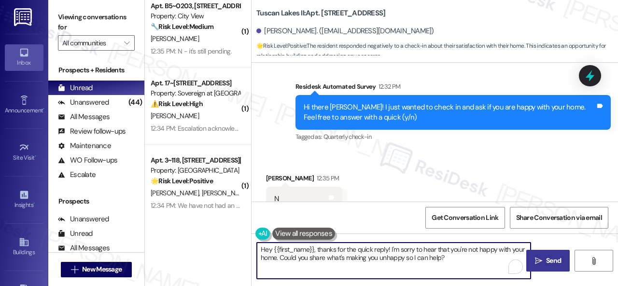
paste textarea "Thank you for sharing your feedback. We're here to help improve your experience…"
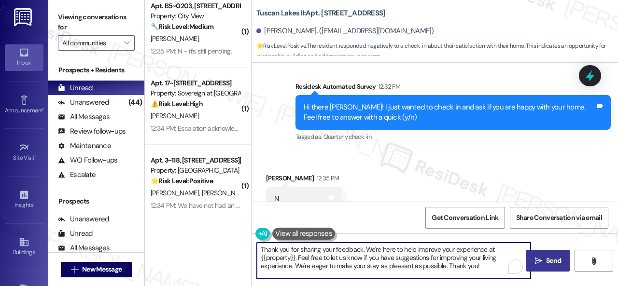
type textarea "Thank you for sharing your feedback. We're here to help improve your experience…"
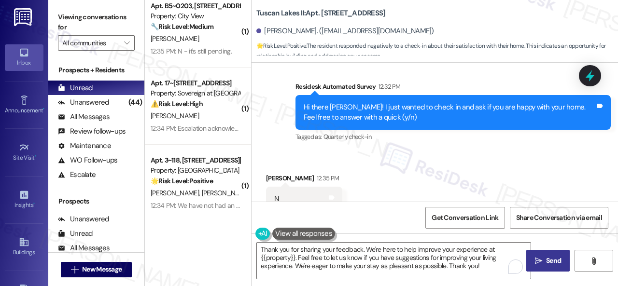
click at [550, 256] on span "Send" at bounding box center [553, 261] width 15 height 10
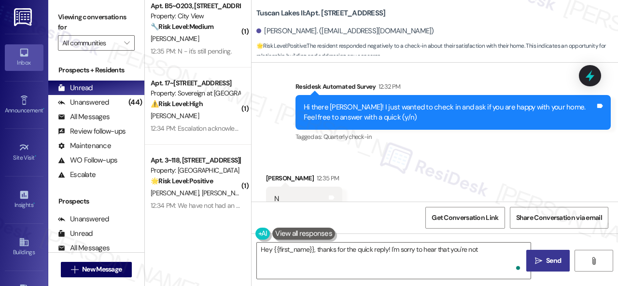
type textarea "Hey {{first_name}}, thanks for the quick reply! I'm sorry to hear that you're n…"
click at [211, 44] on div "J. Boyd" at bounding box center [195, 39] width 91 height 12
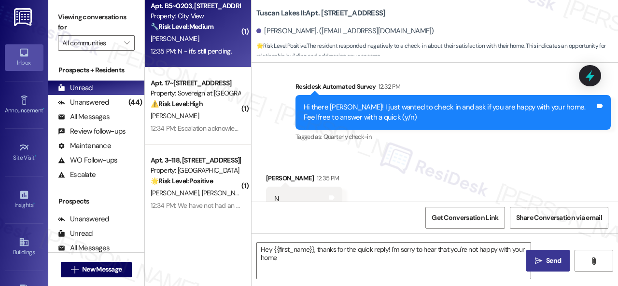
type textarea "Hey {{first_name}}, thanks for the quick reply! I'm sorry to hear that you're n…"
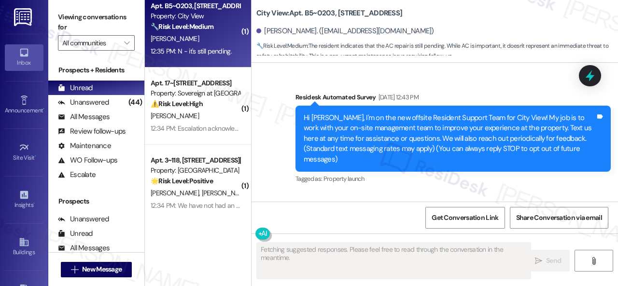
scroll to position [4801, 0]
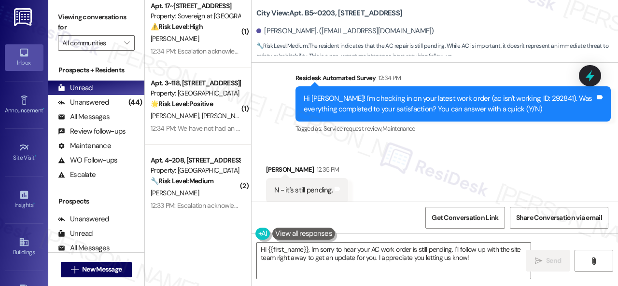
click at [398, 165] on div "Received via SMS Jenifer Boyd 12:35 PM N - it's still pending. Tags and notes T…" at bounding box center [435, 184] width 367 height 82
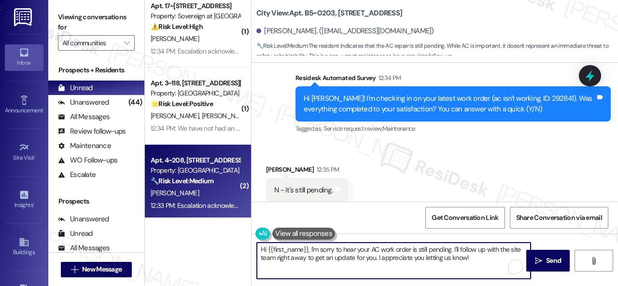
click at [213, 216] on div "( 1 ) Apt. 4457ES, 4460 Mountain Laurel Road Property: The Greyson ⚠️ Risk Leve…" at bounding box center [381, 143] width 473 height 286
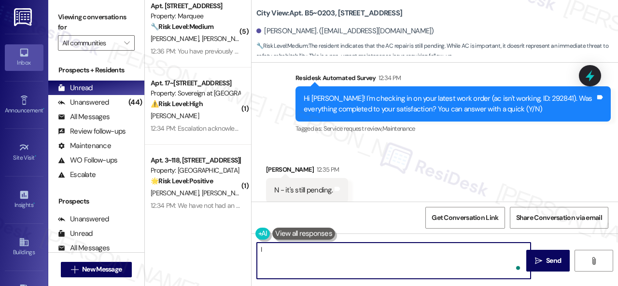
paste textarea "s the work order still open/active?"
click at [354, 249] on textarea "Is the work order still open/active?" at bounding box center [394, 261] width 274 height 36
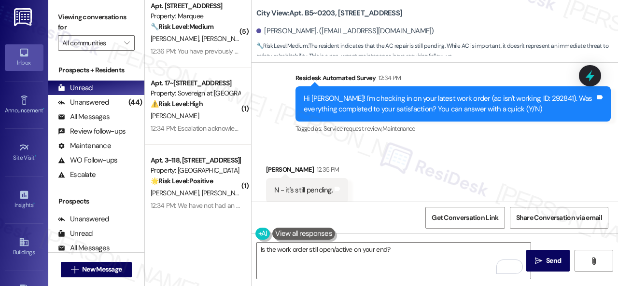
click at [515, 94] on div "Hi Jenifer! I'm checking in on your latest work order (ac isn't working, ID: 29…" at bounding box center [450, 104] width 292 height 21
click at [256, 251] on div "Is the work order still open/active on your end?" at bounding box center [393, 260] width 275 height 37
click at [257, 248] on textarea "Is the work order still open/active on your end?" at bounding box center [394, 261] width 274 height 36
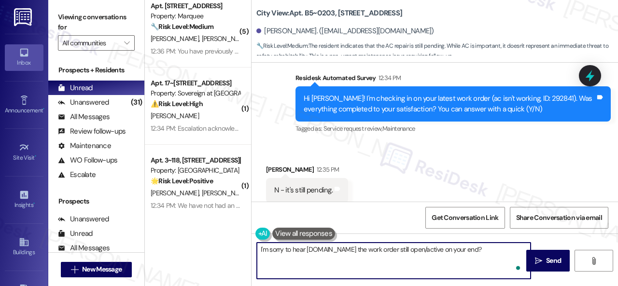
type textarea "I'm sorry to hear that. Is the work order still open/active on your end?"
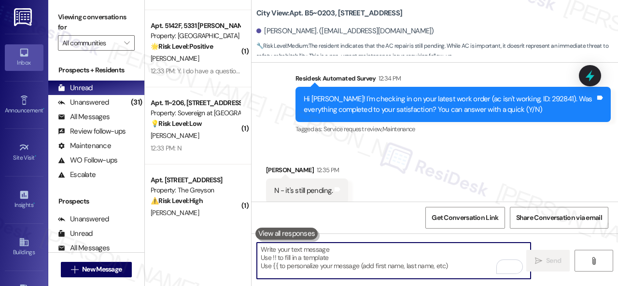
scroll to position [2077, 0]
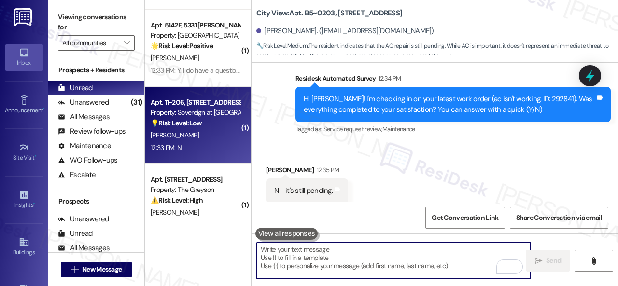
click at [207, 126] on div "💡 Risk Level: Low The message is empty and contains no information to classify.…" at bounding box center [195, 123] width 89 height 10
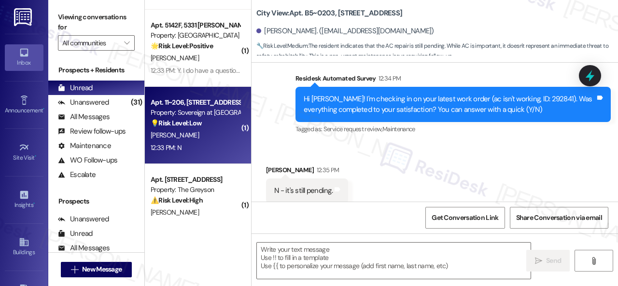
type textarea "Fetching suggested responses. Please feel free to read through the conversation…"
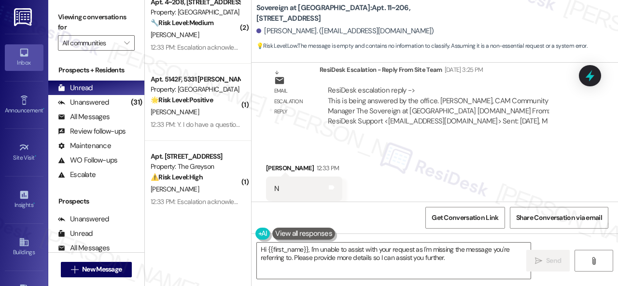
scroll to position [521, 0]
click at [296, 256] on textarea "Hi {{first_name}}, I'm unable to assist with your request as I'm missing the me…" at bounding box center [394, 261] width 274 height 36
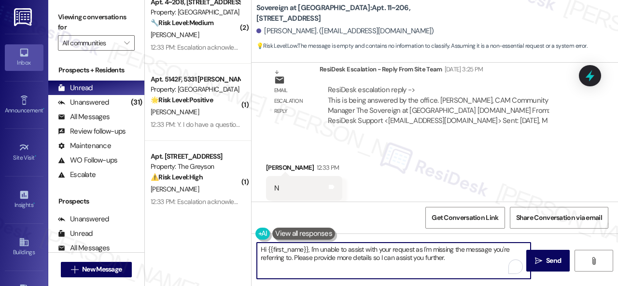
paste textarea "Thank you for your feedback. We're here to help improve your experience at {{pr…"
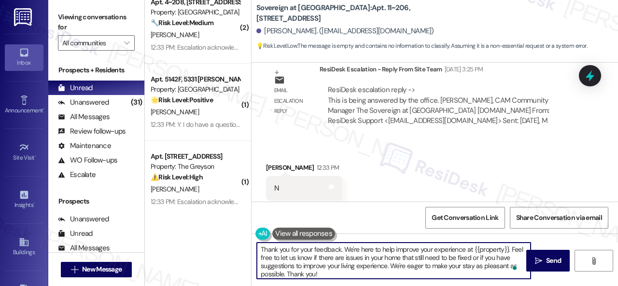
scroll to position [2, 0]
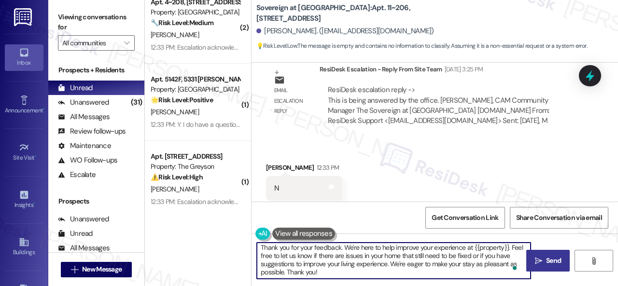
type textarea "Thank you for your feedback. We're here to help improve your experience at {{pr…"
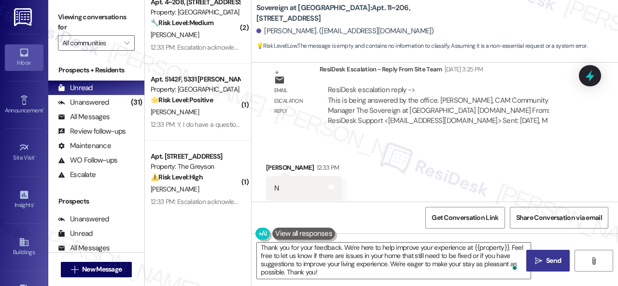
click at [536, 262] on icon "" at bounding box center [538, 261] width 7 height 8
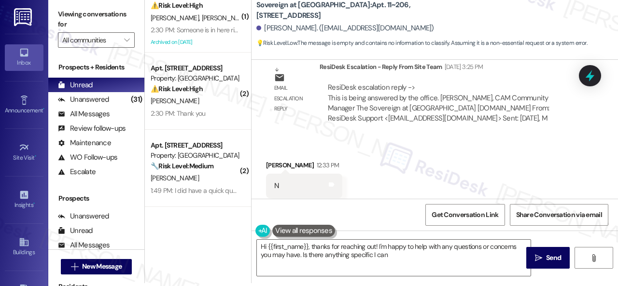
scroll to position [0, 0]
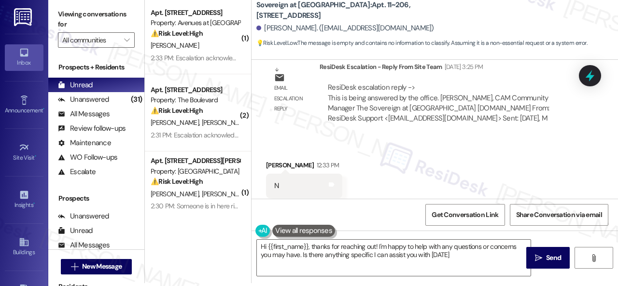
type textarea "Hi {{first_name}}, thanks for reaching out! I'm happy to help with any question…"
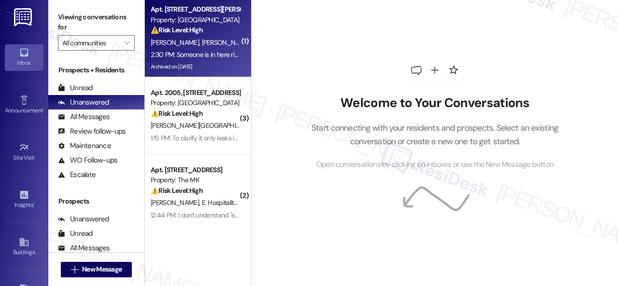
click at [219, 32] on div "⚠️ Risk Level: High The resident states that someone is currently in their unit…" at bounding box center [195, 30] width 89 height 10
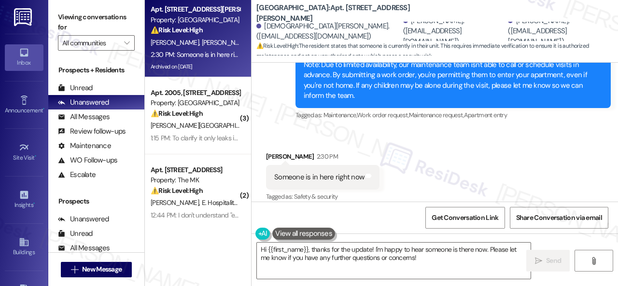
scroll to position [1783, 0]
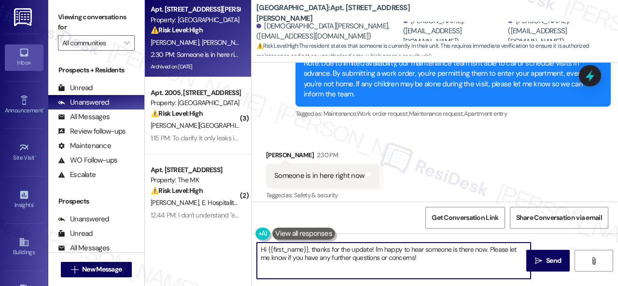
drag, startPoint x: 425, startPoint y: 258, endPoint x: 171, endPoint y: 231, distance: 255.0
click at [171, 231] on div "Apt. [STREET_ADDRESS][PERSON_NAME] Property: [GEOGRAPHIC_DATA] ⚠️ Risk Level: H…" at bounding box center [381, 143] width 473 height 286
click at [474, 267] on textarea "Hi {{first_name}}, thanks for the update! I'm happy to hear someone is there no…" at bounding box center [394, 261] width 274 height 36
drag, startPoint x: 421, startPoint y: 256, endPoint x: 206, endPoint y: 247, distance: 215.2
click at [201, 247] on div "Apt. [STREET_ADDRESS][PERSON_NAME] Property: [GEOGRAPHIC_DATA] ⚠️ Risk Level: H…" at bounding box center [381, 143] width 473 height 286
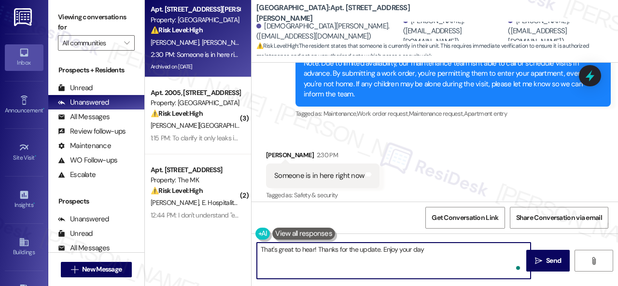
type textarea "That's great to hear! Thanks for the update. Enjoy your day!"
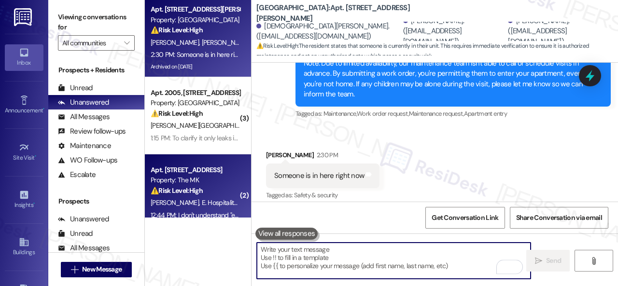
scroll to position [1750, 0]
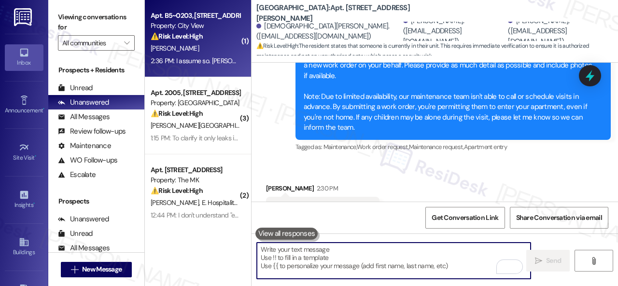
click at [212, 50] on div "[PERSON_NAME]" at bounding box center [195, 49] width 91 height 12
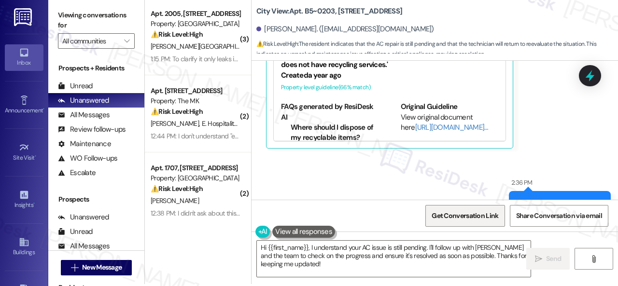
scroll to position [3, 0]
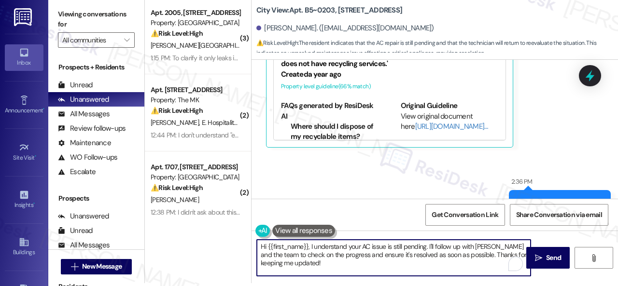
drag, startPoint x: 335, startPoint y: 266, endPoint x: 222, endPoint y: 233, distance: 117.8
click at [222, 233] on div "( 3 ) Apt. 2005, 1550 Katy Gap Rd Property: Grand Villas ⚠️ Risk Level: High Th…" at bounding box center [381, 140] width 473 height 286
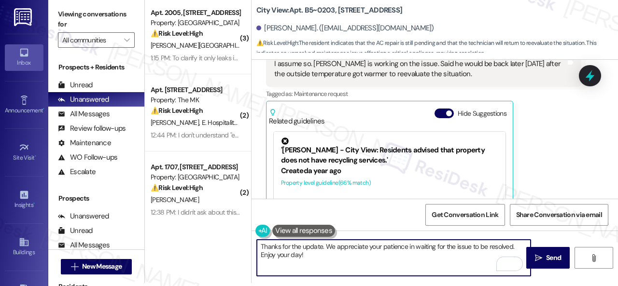
scroll to position [5185, 0]
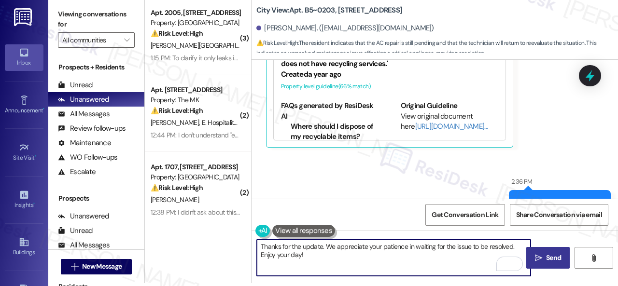
type textarea "Thanks for the update. We appreciate your patience in waiting for the issue to …"
click at [536, 259] on icon "" at bounding box center [538, 259] width 7 height 8
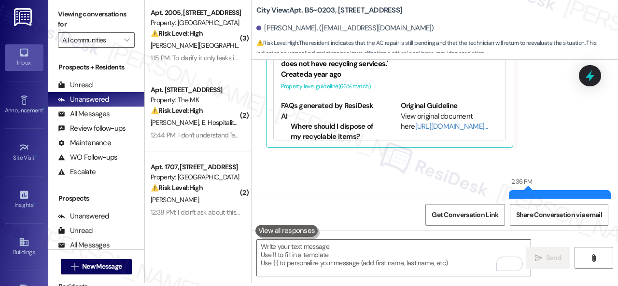
scroll to position [5116, 0]
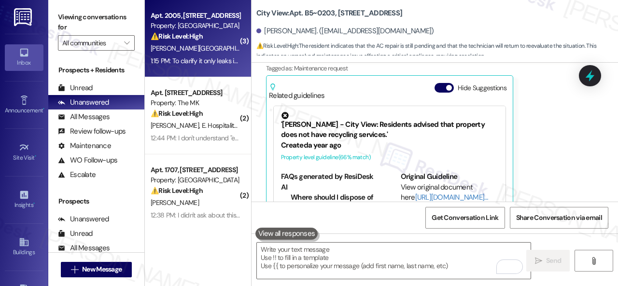
click at [223, 57] on div "1:15 PM: To clarify it only leaks in certain rain situations - not every time i…" at bounding box center [392, 61] width 482 height 9
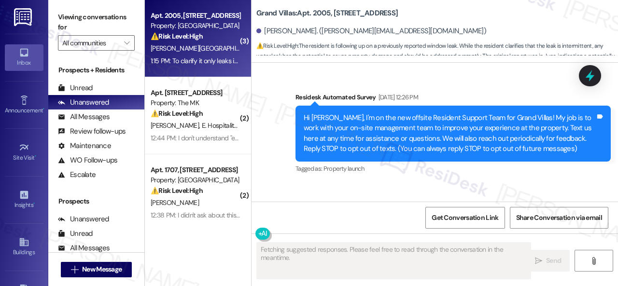
scroll to position [7025, 0]
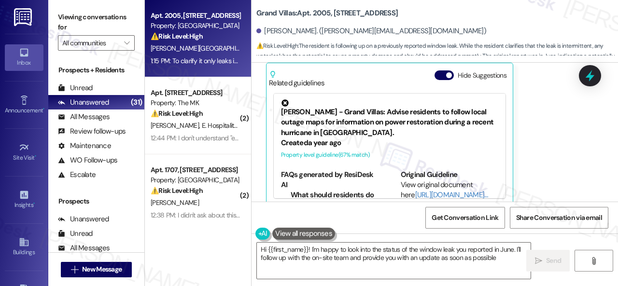
type textarea "Hi {{first_name}}! I'm happy to look into the status of the window leak you rep…"
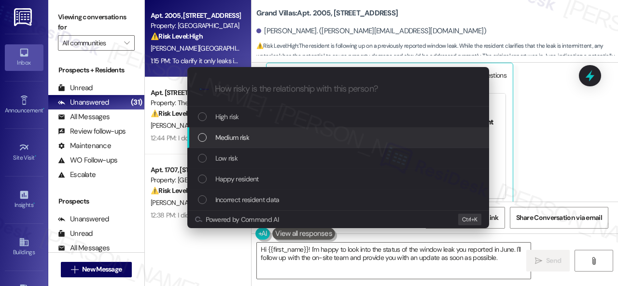
click at [230, 136] on span "Medium risk" at bounding box center [232, 137] width 34 height 11
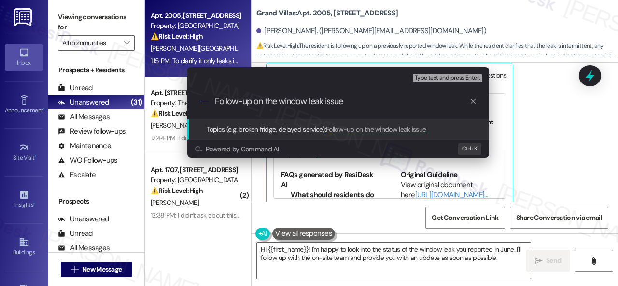
type input "Follow-up on the window leak issue."
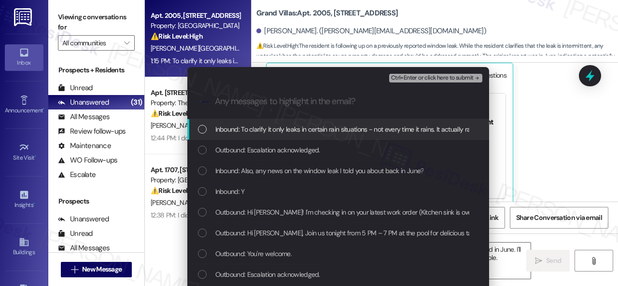
click at [256, 133] on span "Inbound: To clarify it only leaks in certain rain situations - not every time i…" at bounding box center [458, 129] width 486 height 11
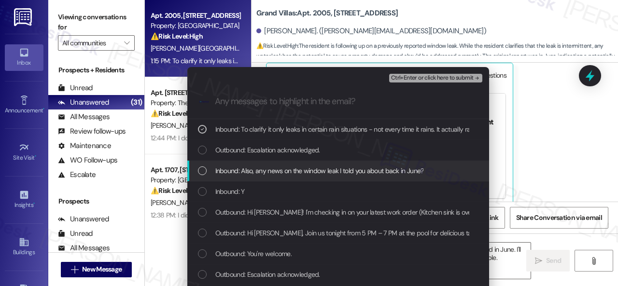
click at [279, 170] on span "Inbound: Also, any news on the window leak I told you about back in June?" at bounding box center [319, 171] width 209 height 11
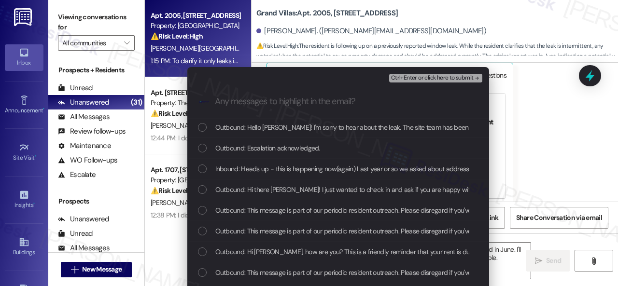
scroll to position [193, 0]
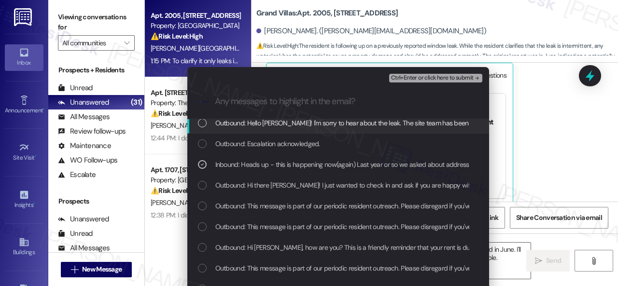
click at [398, 79] on span "Ctrl+Enter or click here to submit" at bounding box center [432, 78] width 83 height 7
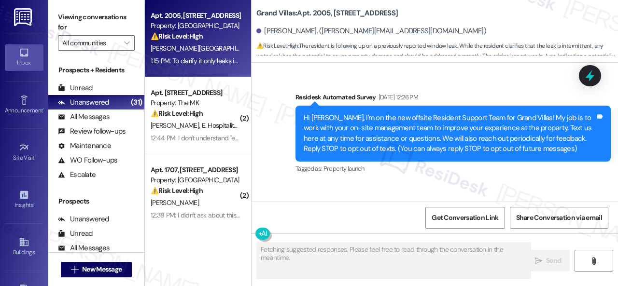
scroll to position [7035, 0]
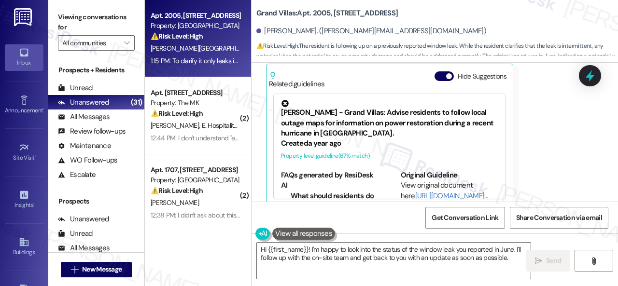
click at [571, 118] on div "Andres Lugo 1:15 PM To clarify it only leaks in certain rain situations - not e…" at bounding box center [423, 98] width 315 height 216
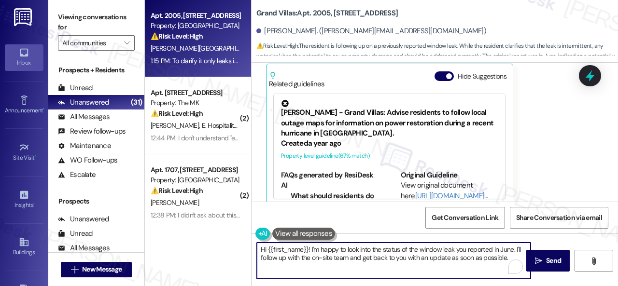
drag, startPoint x: 509, startPoint y: 256, endPoint x: 175, endPoint y: 250, distance: 334.3
click at [175, 250] on div "Apt. 2005, 1550 Katy Gap Rd Property: Grand Villas ⚠️ Risk Level: High The resi…" at bounding box center [381, 143] width 473 height 286
paste textarea "I haven't received a response from the site team yet, but I have made a follow-…"
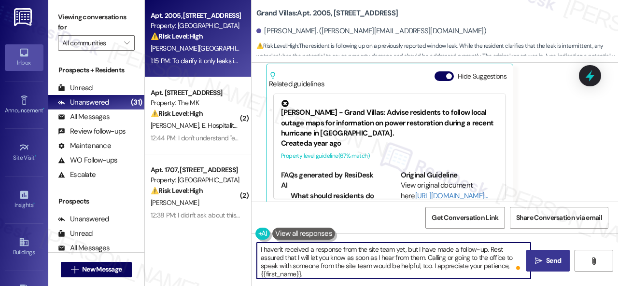
type textarea "I haven't received a response from the site team yet, but I have made a follow-…"
click at [546, 263] on span "Send" at bounding box center [553, 261] width 15 height 10
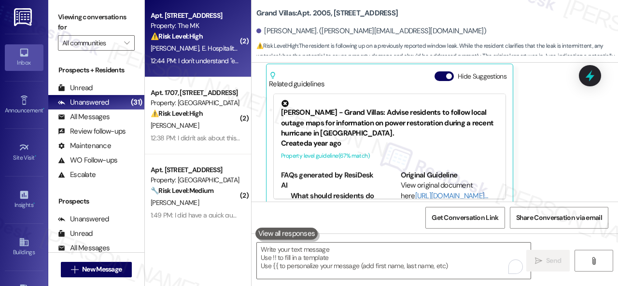
click at [226, 37] on div "⚠️ Risk Level: High The resident denies submitting a work order, indicating a p…" at bounding box center [195, 36] width 89 height 10
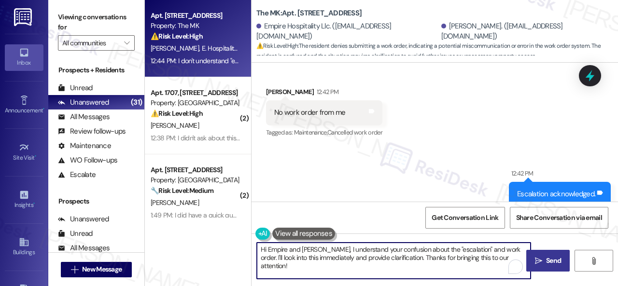
scroll to position [3, 0]
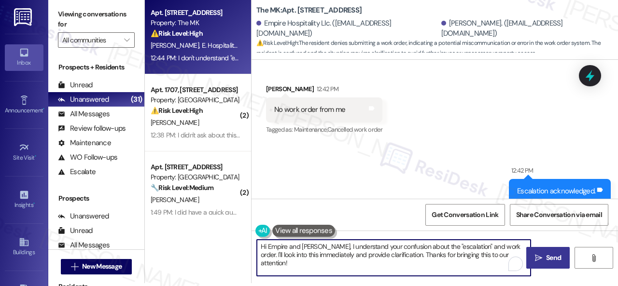
drag, startPoint x: 260, startPoint y: 250, endPoint x: 575, endPoint y: 305, distance: 319.2
click at [575, 286] on html "Inbox Go to Inbox Announcement • Send A Text Announcement Site Visit • Go to Si…" at bounding box center [309, 143] width 618 height 286
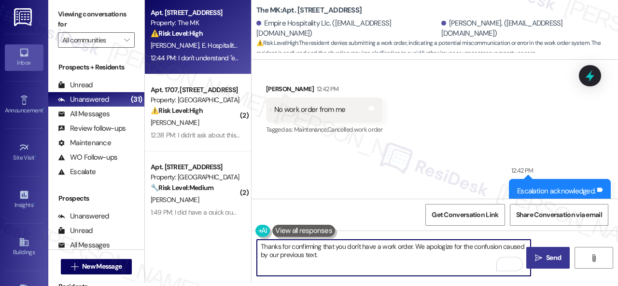
click at [328, 256] on textarea "Thanks for confirming that you don't have a work order. We apologize for the co…" at bounding box center [394, 258] width 274 height 36
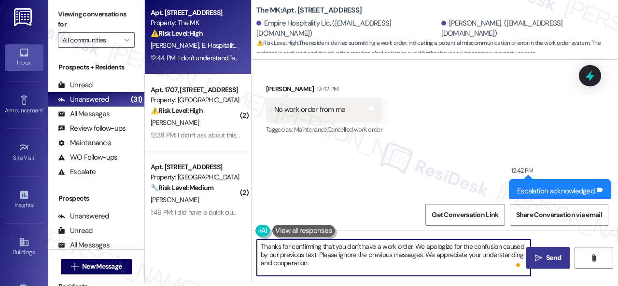
type textarea "Thanks for confirming that you don't have a work order. We apologize for the co…"
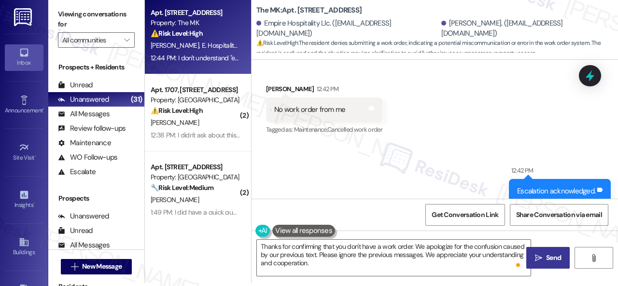
click at [537, 259] on icon "" at bounding box center [538, 259] width 7 height 8
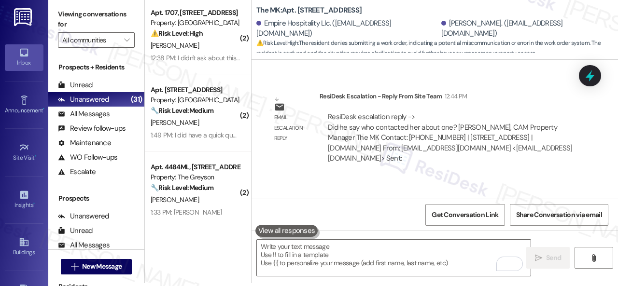
scroll to position [1098, 0]
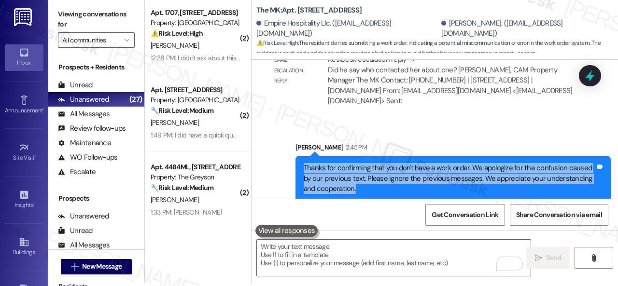
drag, startPoint x: 303, startPoint y: 156, endPoint x: 369, endPoint y: 178, distance: 69.8
click at [369, 178] on div "Thanks for confirming that you don't have a work order. We apologize for the co…" at bounding box center [450, 178] width 292 height 31
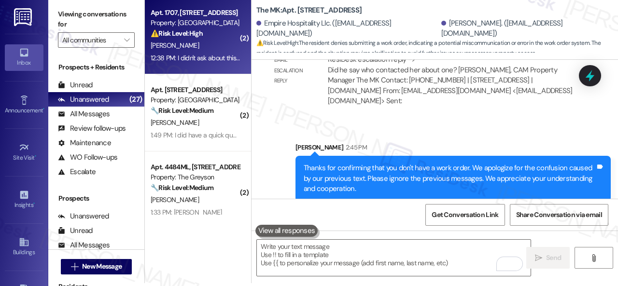
click at [216, 51] on div "E. Shigapov" at bounding box center [195, 46] width 91 height 12
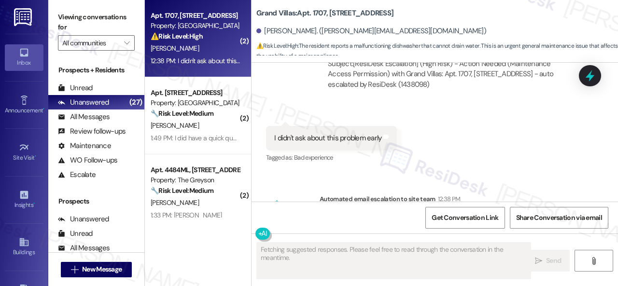
scroll to position [816, 0]
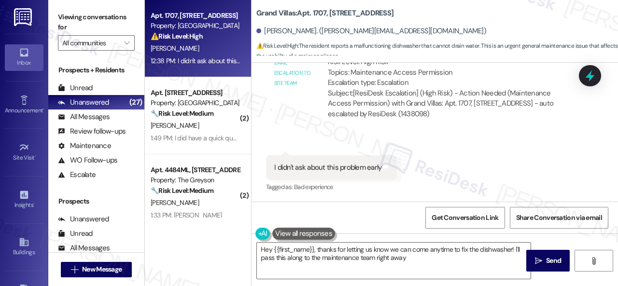
type textarea "Hey {{first_name}}, thanks for letting us know we can come anytime to fix the d…"
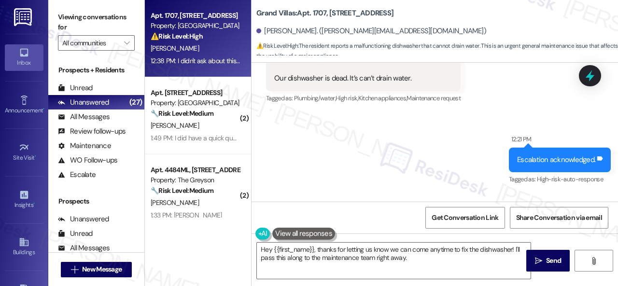
scroll to position [237, 0]
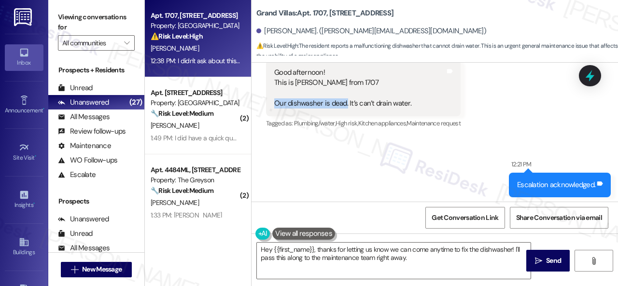
drag, startPoint x: 276, startPoint y: 104, endPoint x: 346, endPoint y: 104, distance: 70.5
click at [346, 104] on div "Good afternoon! This is Eduard from 1707 Our dishwasher is dead. It’s can’t dra…" at bounding box center [342, 89] width 137 height 42
copy div "Our dishwasher is dead."
click at [531, 101] on div "Received via SMS Eduard Shigapov Neutral 12:21 PM Good afternoon! This is Eduar…" at bounding box center [435, 76] width 367 height 123
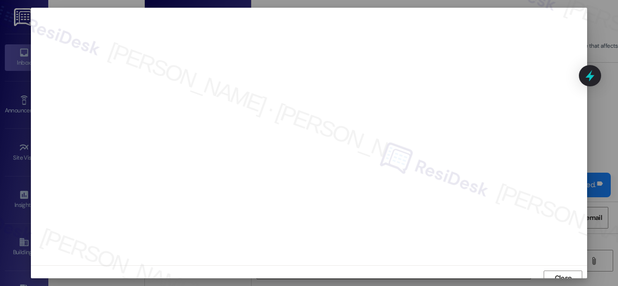
scroll to position [7, 0]
click at [547, 266] on button "Close" at bounding box center [563, 271] width 39 height 15
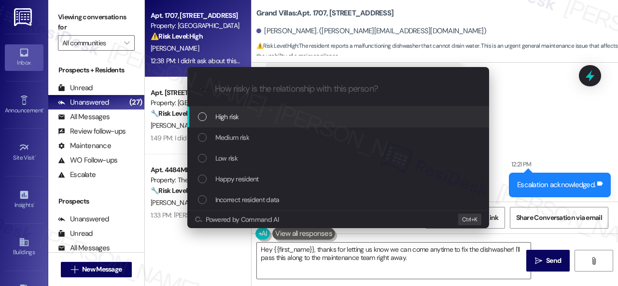
click at [226, 116] on span "High risk" at bounding box center [227, 117] width 24 height 11
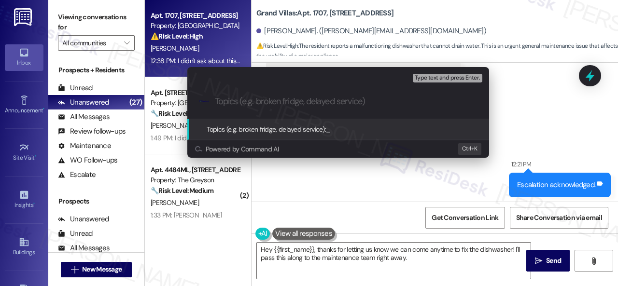
paste input "Work Order filed by ResiDesk 293349"
type input "Work Order filed by ResiDesk 293349"
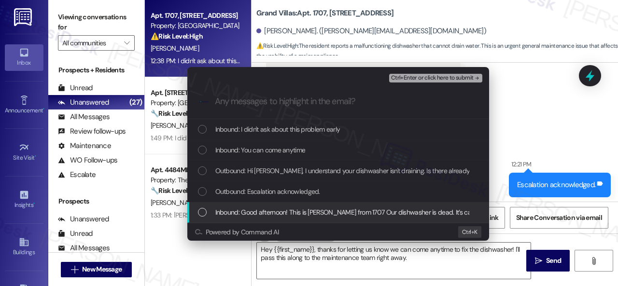
click at [267, 211] on span "Inbound: Good afternoon! This is Eduard from 1707 Our dishwasher is dead. It’s …" at bounding box center [363, 212] width 297 height 11
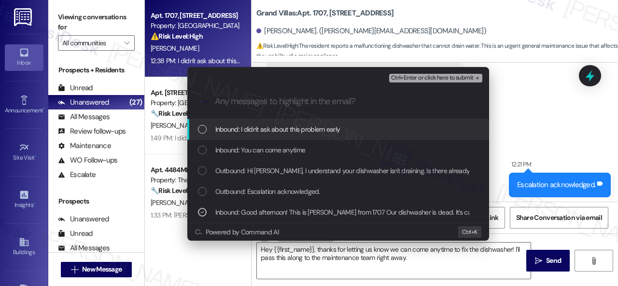
click at [414, 75] on span "Ctrl+Enter or click here to submit" at bounding box center [432, 78] width 83 height 7
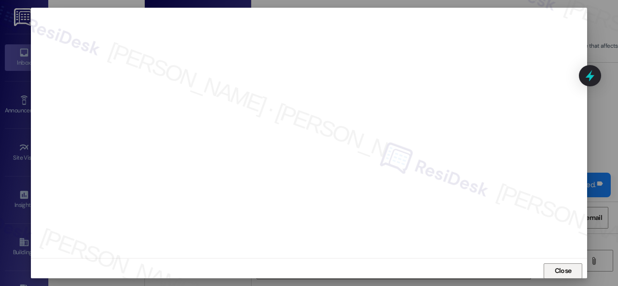
click at [559, 269] on span "Close" at bounding box center [563, 271] width 17 height 10
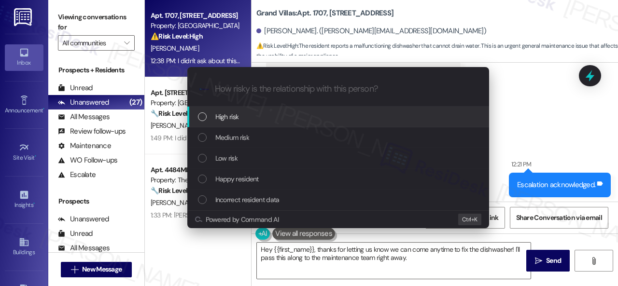
click at [222, 118] on span "High risk" at bounding box center [227, 117] width 24 height 11
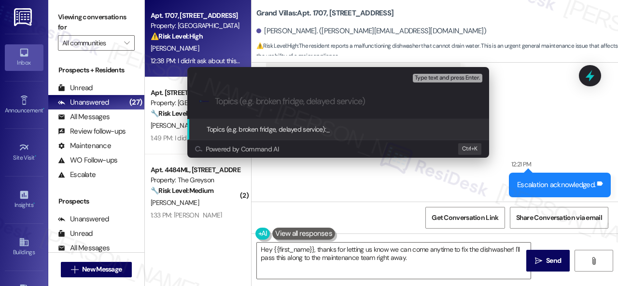
paste input "Work Order filed by ResiDesk 293349"
type input "Work Order filed by ResiDesk 293349"
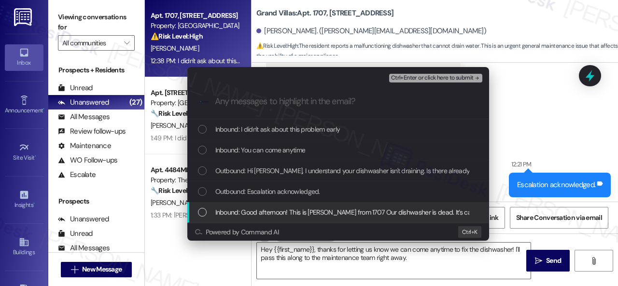
click at [268, 212] on span "Inbound: Good afternoon! This is Eduard from 1707 Our dishwasher is dead. It’s …" at bounding box center [363, 212] width 297 height 11
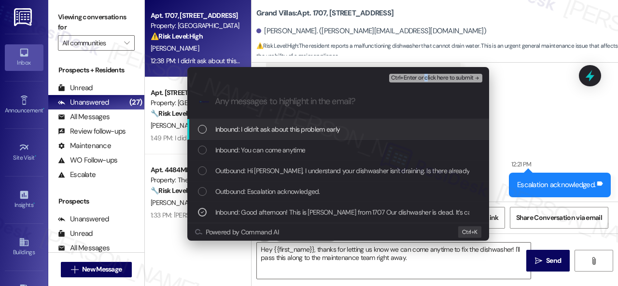
click at [427, 73] on div "Ctrl+Enter or click here to submit" at bounding box center [436, 78] width 95 height 13
click at [441, 83] on div "Ctrl+Enter or click here to submit" at bounding box center [436, 78] width 95 height 13
click at [445, 77] on span "Ctrl+Enter or click here to submit" at bounding box center [432, 78] width 83 height 7
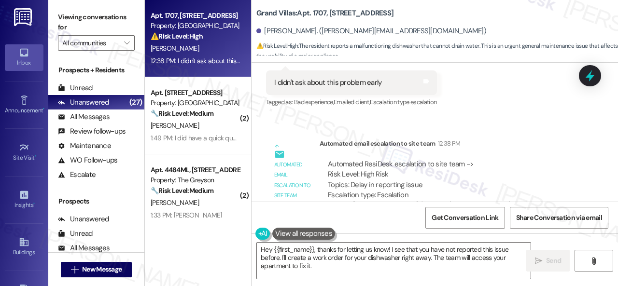
scroll to position [1044, 0]
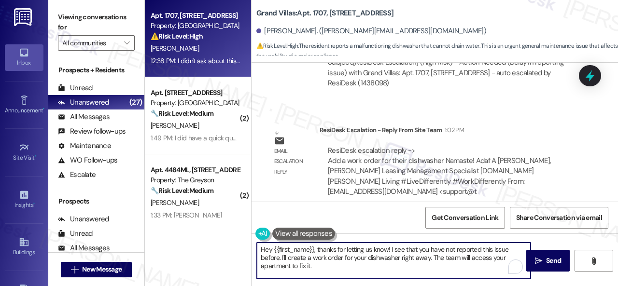
drag, startPoint x: 335, startPoint y: 269, endPoint x: 228, endPoint y: 239, distance: 110.3
click at [228, 239] on div "Apt. 1707, 1550 Katy Gap Rd Property: Grand Villas ⚠️ Risk Level: High The resi…" at bounding box center [381, 143] width 473 height 286
paste textarea "Work Order filed by ResiDesk 293349"
type textarea "Work Order filed by ResiDesk 293349"
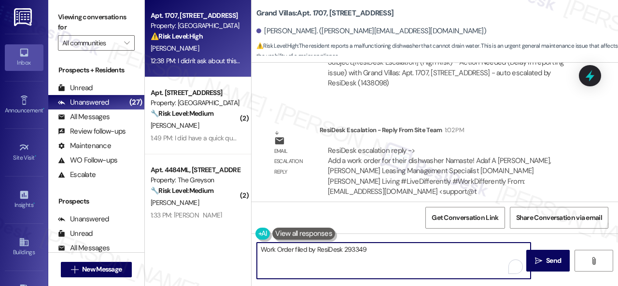
drag, startPoint x: 395, startPoint y: 254, endPoint x: 219, endPoint y: 250, distance: 175.4
click at [219, 250] on div "Apt. 1707, 1550 Katy Gap Rd Property: Grand Villas ⚠️ Risk Level: High The resi…" at bounding box center [381, 143] width 473 height 286
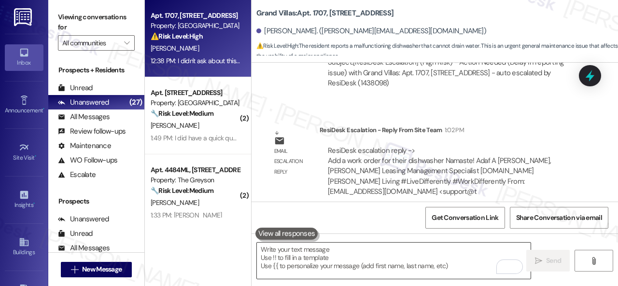
click at [389, 257] on textarea "To enrich screen reader interactions, please activate Accessibility in Grammarl…" at bounding box center [394, 261] width 274 height 36
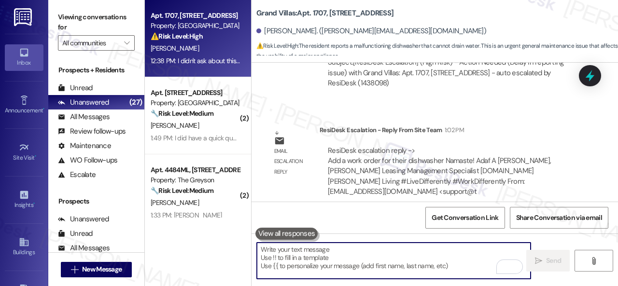
paste textarea "Thank you. I've submitted a work order on your behalf and notified the site tea…"
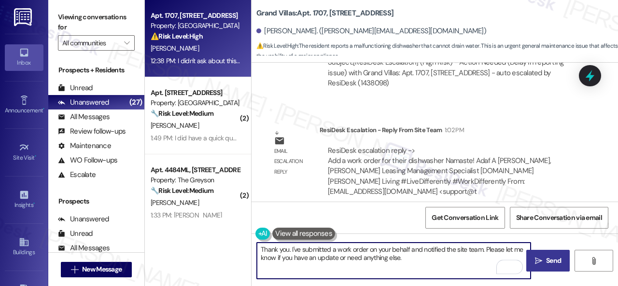
type textarea "Thank you. I've submitted a work order on your behalf and notified the site tea…"
click at [546, 257] on span "Send" at bounding box center [553, 261] width 15 height 10
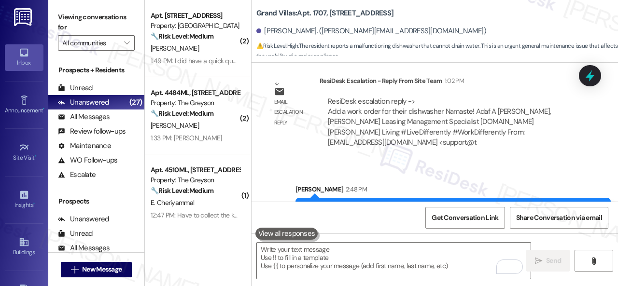
scroll to position [1122, 0]
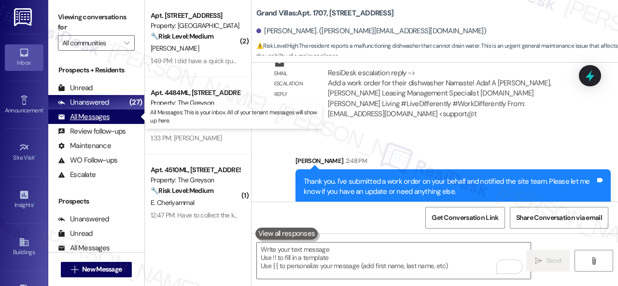
click at [102, 118] on div "All Messages" at bounding box center [84, 117] width 52 height 10
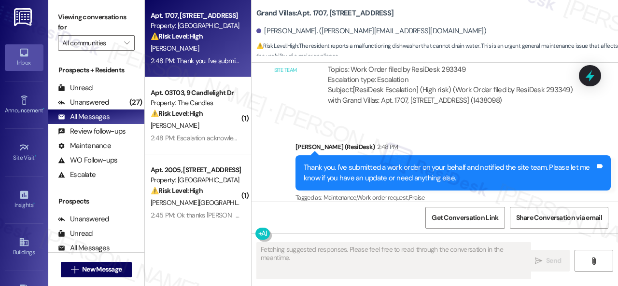
scroll to position [1255, 0]
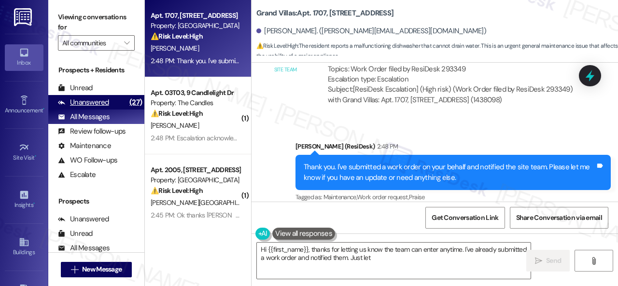
click at [91, 97] on div "Unanswered (27)" at bounding box center [96, 102] width 96 height 14
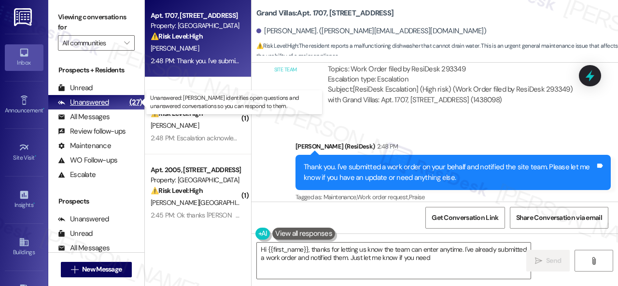
type textarea "Hi {{first_name}}, thanks for letting us know the team can enter anytime. I've …"
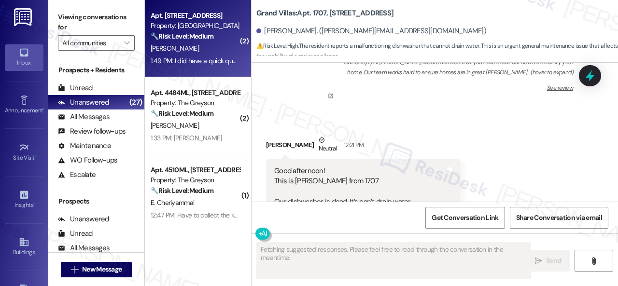
type textarea "Fetching suggested responses. Please feel free to read through the conversation…"
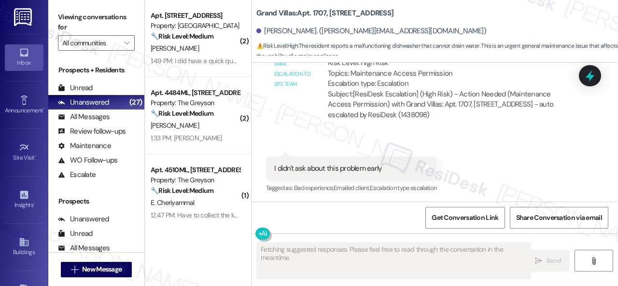
scroll to position [816, 0]
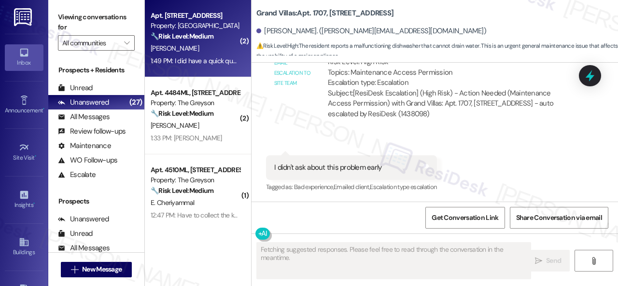
click at [192, 53] on div "[PERSON_NAME]" at bounding box center [195, 49] width 91 height 12
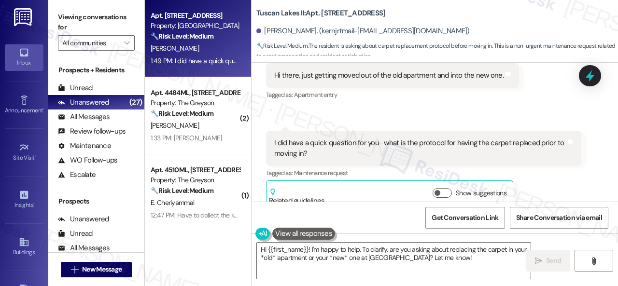
scroll to position [1240, 0]
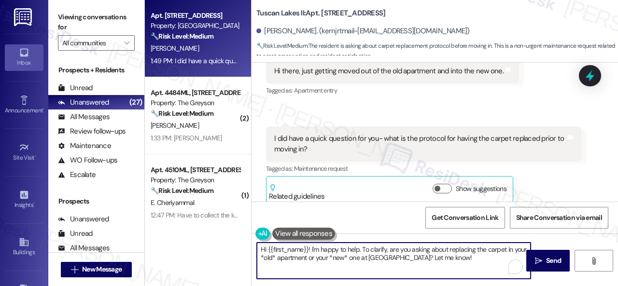
drag, startPoint x: 490, startPoint y: 257, endPoint x: 196, endPoint y: 231, distance: 294.8
click at [196, 231] on div "Apt. 2910, 1805 S Egret Bay Blvd Property: Tuscan Lakes II 🔧 Risk Level: Medium…" at bounding box center [381, 143] width 473 height 286
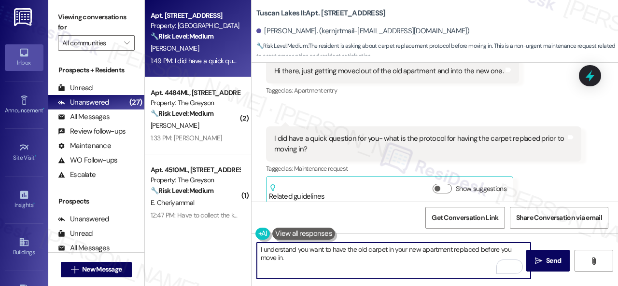
click at [358, 259] on textarea "I understand you want to have the old carpet in your new apartment replaced bef…" at bounding box center [394, 261] width 274 height 36
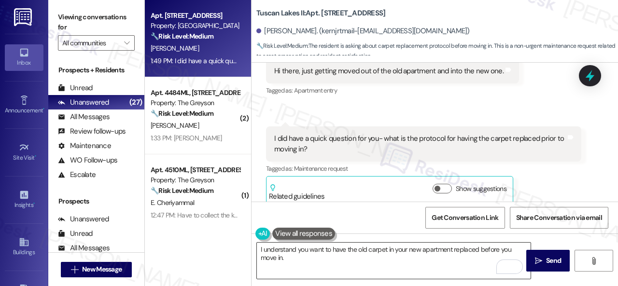
click at [379, 265] on textarea "I understand you want to have the old carpet in your new apartment replaced bef…" at bounding box center [394, 261] width 274 height 36
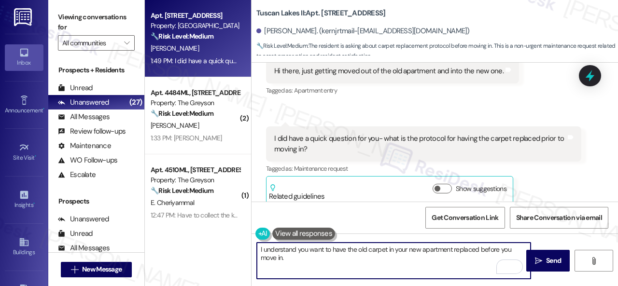
paste textarea "I will forward your inquiry to the site team and get back to you as soon as I r…"
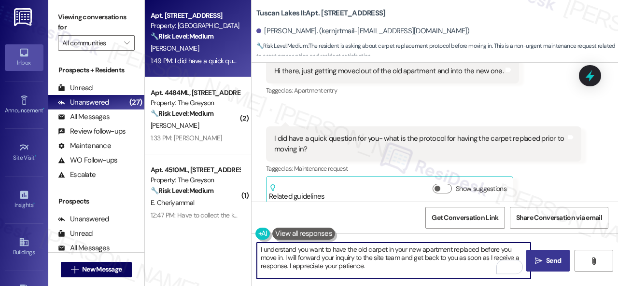
type textarea "I understand you want to have the old carpet in your new apartment replaced bef…"
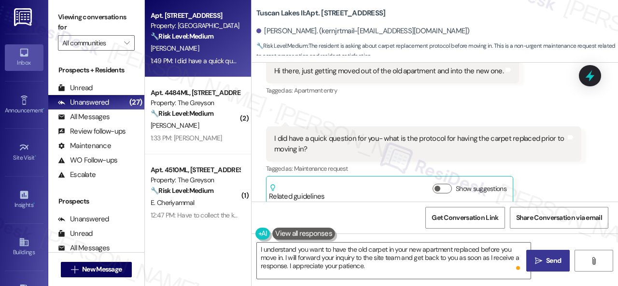
click at [546, 263] on span "Send" at bounding box center [553, 261] width 15 height 10
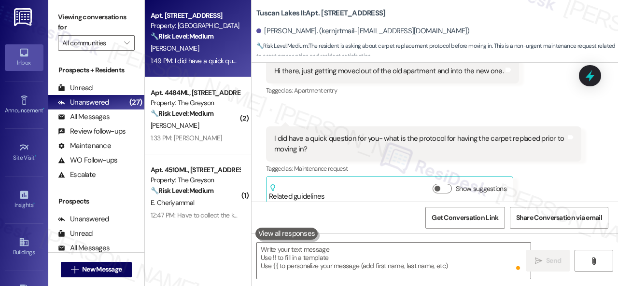
scroll to position [1239, 0]
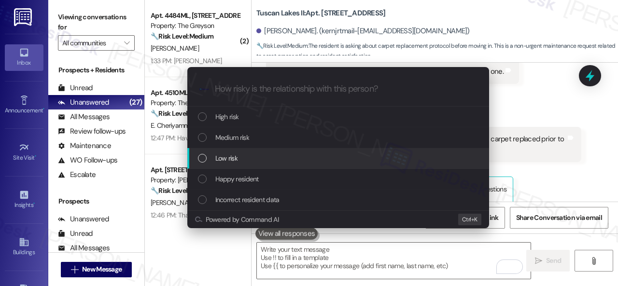
drag, startPoint x: 233, startPoint y: 159, endPoint x: 263, endPoint y: 141, distance: 35.0
click at [233, 159] on span "Low risk" at bounding box center [226, 158] width 22 height 11
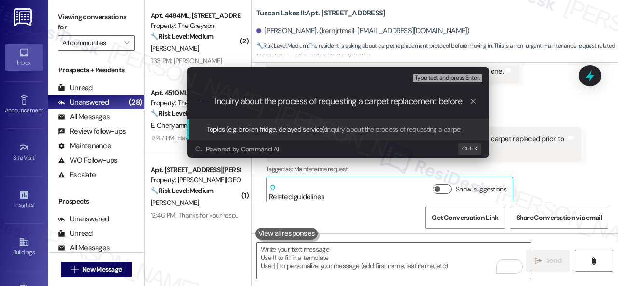
scroll to position [0, 0]
type input "Inquiry about the process of requesting a carpet replacement before moving in."
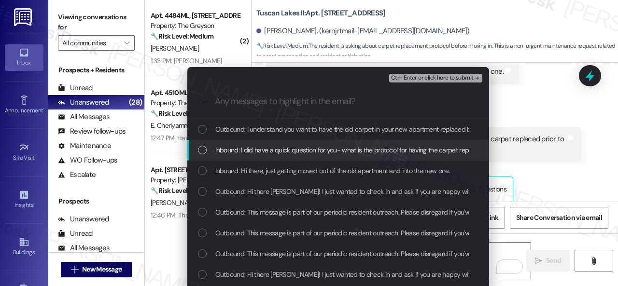
click at [268, 150] on span "Inbound: I did have a quick question for you- what is the protocol for having t…" at bounding box center [376, 150] width 322 height 11
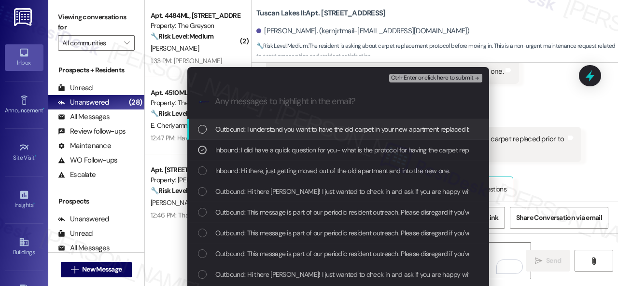
drag, startPoint x: 411, startPoint y: 77, endPoint x: 350, endPoint y: 119, distance: 74.0
click at [352, 118] on div "Escalate Conversation Low risk Inquiry about the process of requesting a carpet…" at bounding box center [338, 93] width 302 height 52
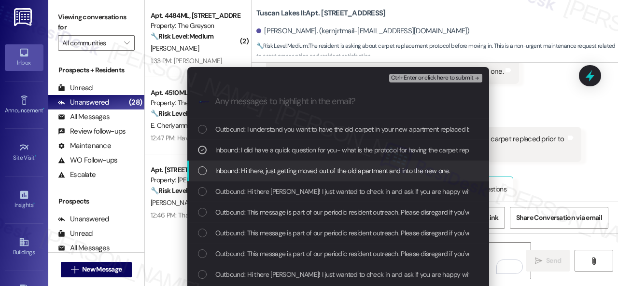
click at [311, 169] on span "Inbound: Hi there, just getting moved out of the old apartment and into the new…" at bounding box center [332, 171] width 235 height 11
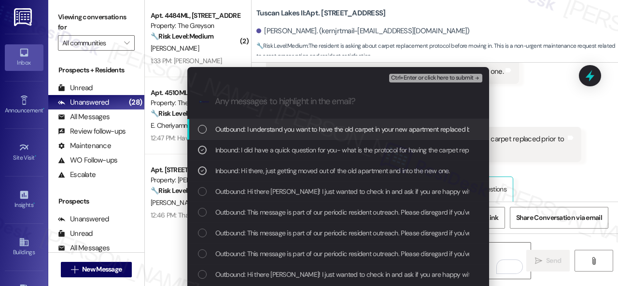
click at [423, 77] on span "Ctrl+Enter or click here to submit" at bounding box center [432, 78] width 83 height 7
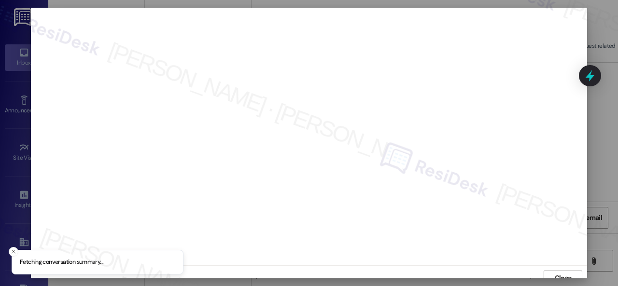
scroll to position [7, 0]
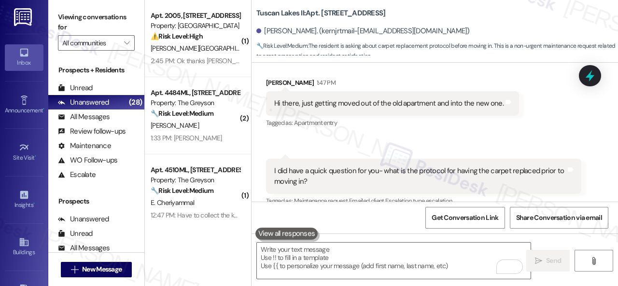
scroll to position [1197, 0]
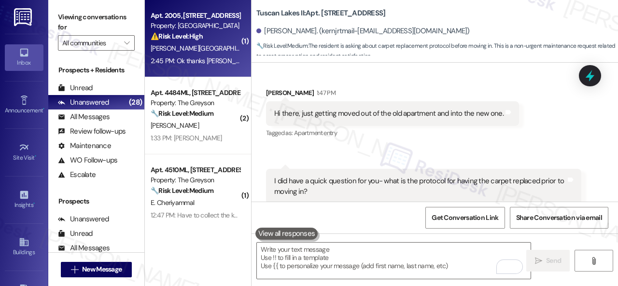
click at [209, 56] on div "2:45 PM: Ok thanks [PERSON_NAME]'ll see if I can stop by the office in the next…" at bounding box center [195, 61] width 91 height 12
type textarea "Fetching suggested responses. Please feel free to read through the conversation…"
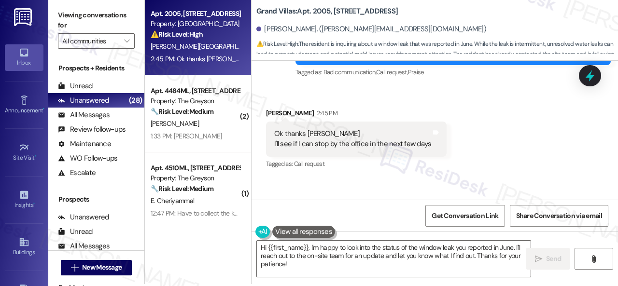
scroll to position [3, 0]
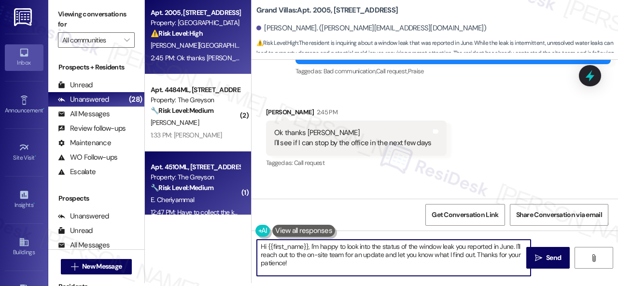
drag, startPoint x: 308, startPoint y: 266, endPoint x: 215, endPoint y: 213, distance: 107.1
click at [228, 232] on div "Apt. 2005, [STREET_ADDRESS] Property: Grand Villas ⚠️ Risk Level: High The resi…" at bounding box center [381, 140] width 473 height 286
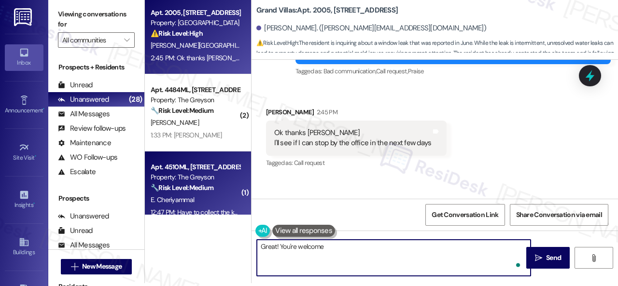
type textarea "Great! You're welcome!"
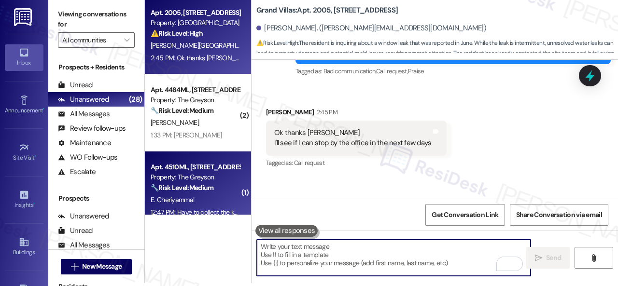
scroll to position [7234, 0]
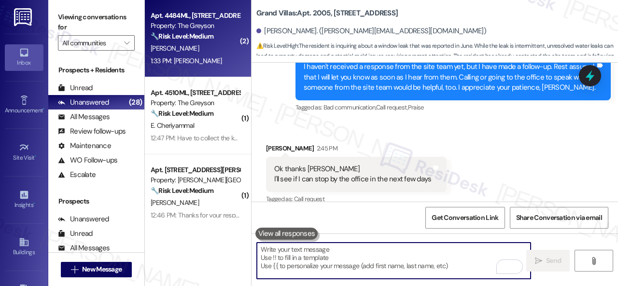
click at [202, 54] on div "[PERSON_NAME]" at bounding box center [195, 49] width 91 height 12
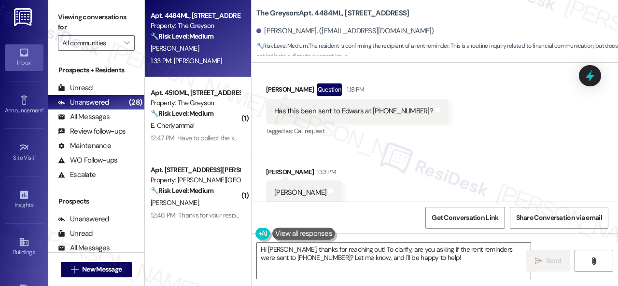
scroll to position [954, 0]
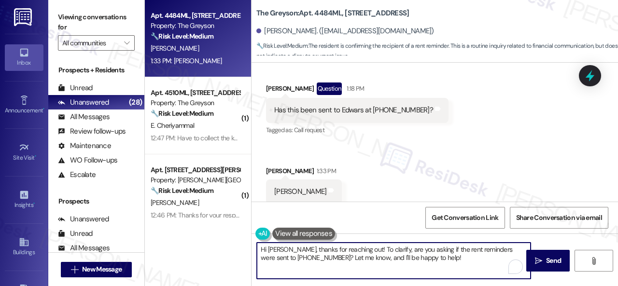
drag, startPoint x: 257, startPoint y: 253, endPoint x: 470, endPoint y: 261, distance: 212.7
click at [470, 261] on textarea "Hi [PERSON_NAME], thanks for reaching out! To clarify, are you asking if the re…" at bounding box center [394, 261] width 274 height 36
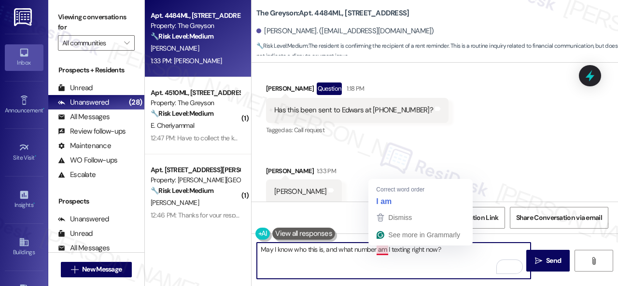
click at [382, 251] on textarea "May I know who this is, and what number am I texting right now?" at bounding box center [394, 261] width 274 height 36
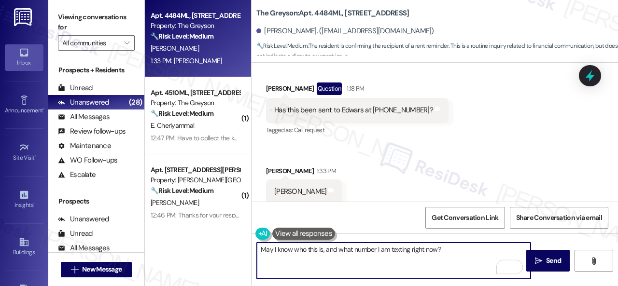
click at [453, 251] on textarea "May I know who this is, and what number I am texting right now?" at bounding box center [394, 261] width 274 height 36
type textarea "May I know who this is, and what number I am texting right now?"
click at [547, 258] on span "Send" at bounding box center [553, 261] width 15 height 10
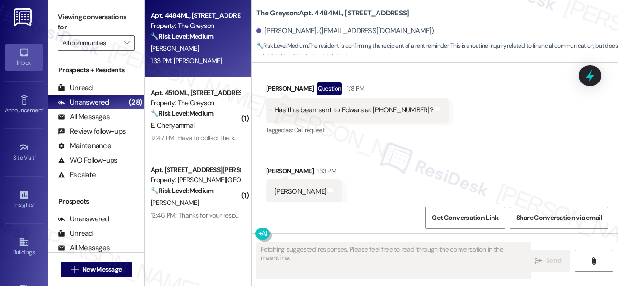
scroll to position [953, 0]
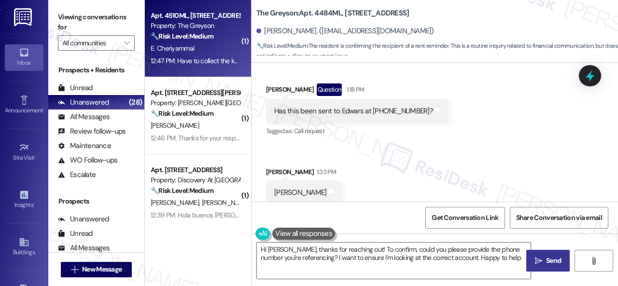
type textarea "Hi [PERSON_NAME], thanks for reaching out! To confirm, could you please provide…"
click at [218, 45] on div "E. Cheriyammal" at bounding box center [195, 49] width 91 height 12
type textarea "Fetching suggested responses. Please feel free to read through the conversation…"
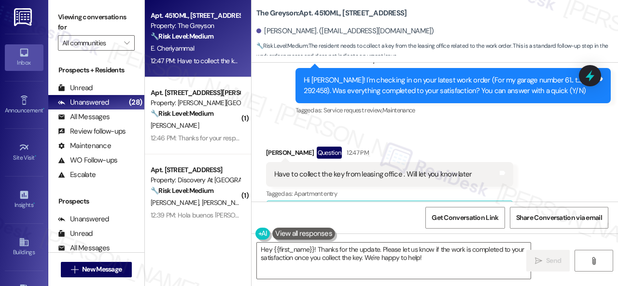
scroll to position [8688, 0]
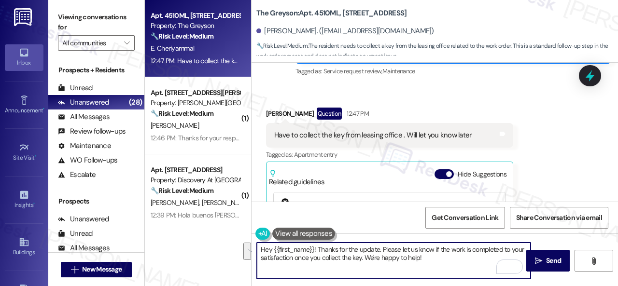
drag, startPoint x: 448, startPoint y: 260, endPoint x: 217, endPoint y: 249, distance: 230.7
click at [217, 249] on div "Apt. 4510ML, [STREET_ADDRESS] Property: The Greyson 🔧 Risk Level: Medium The re…" at bounding box center [381, 143] width 473 height 286
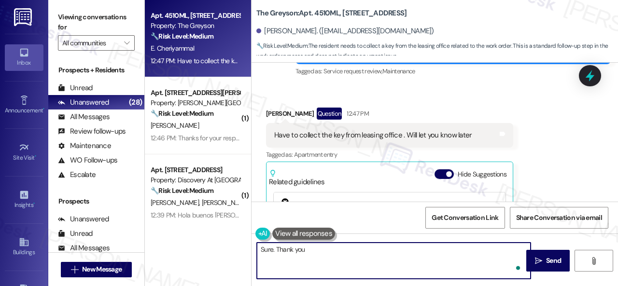
type textarea "Sure. Thank you!"
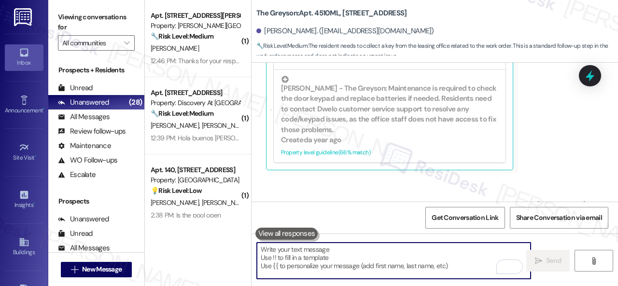
scroll to position [8853, 0]
